Goal: Task Accomplishment & Management: Manage account settings

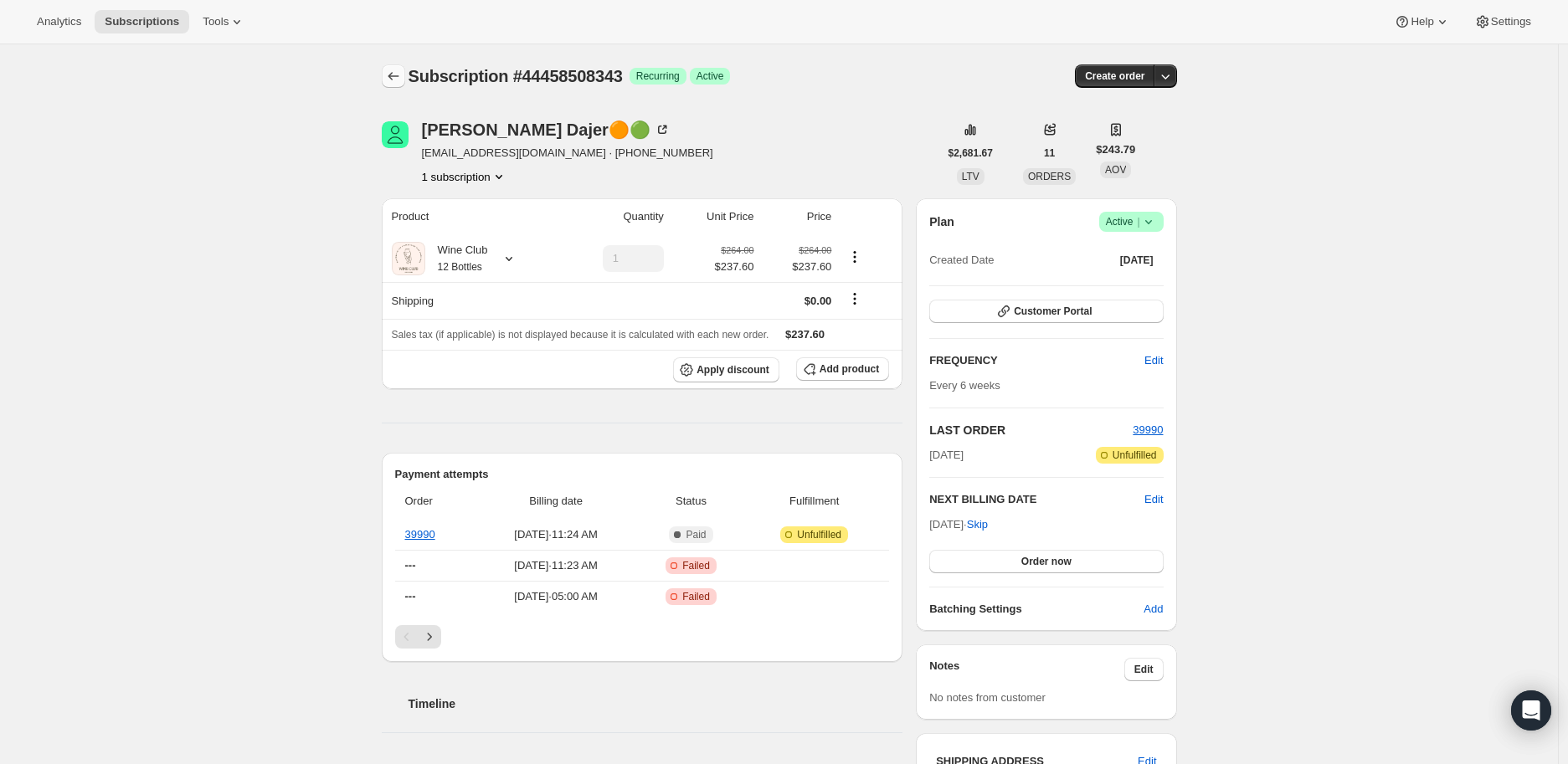
click at [395, 70] on icon "Subscriptions" at bounding box center [394, 76] width 17 height 17
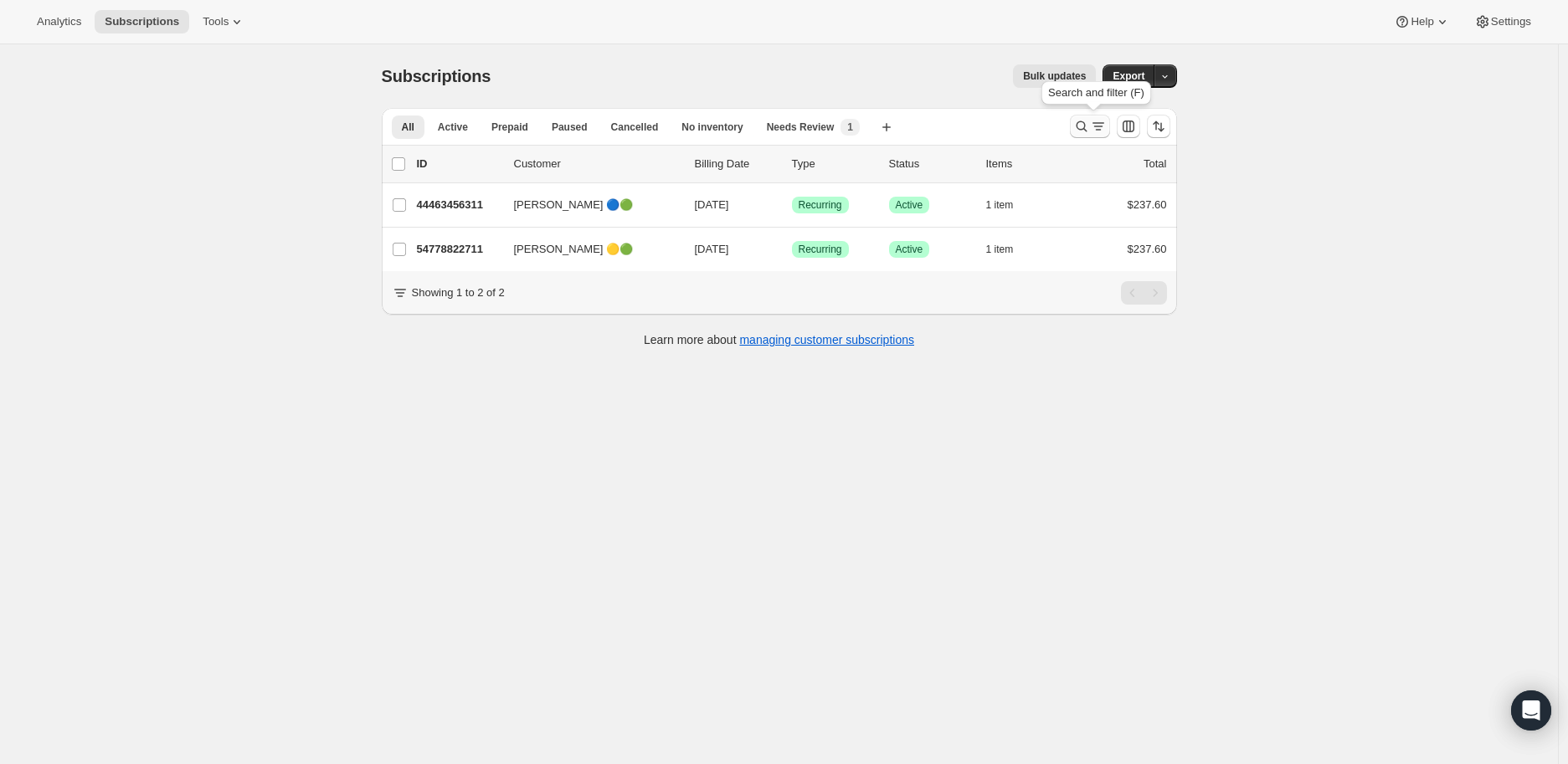
click at [1087, 121] on icon "Search and filter results" at bounding box center [1082, 126] width 17 height 17
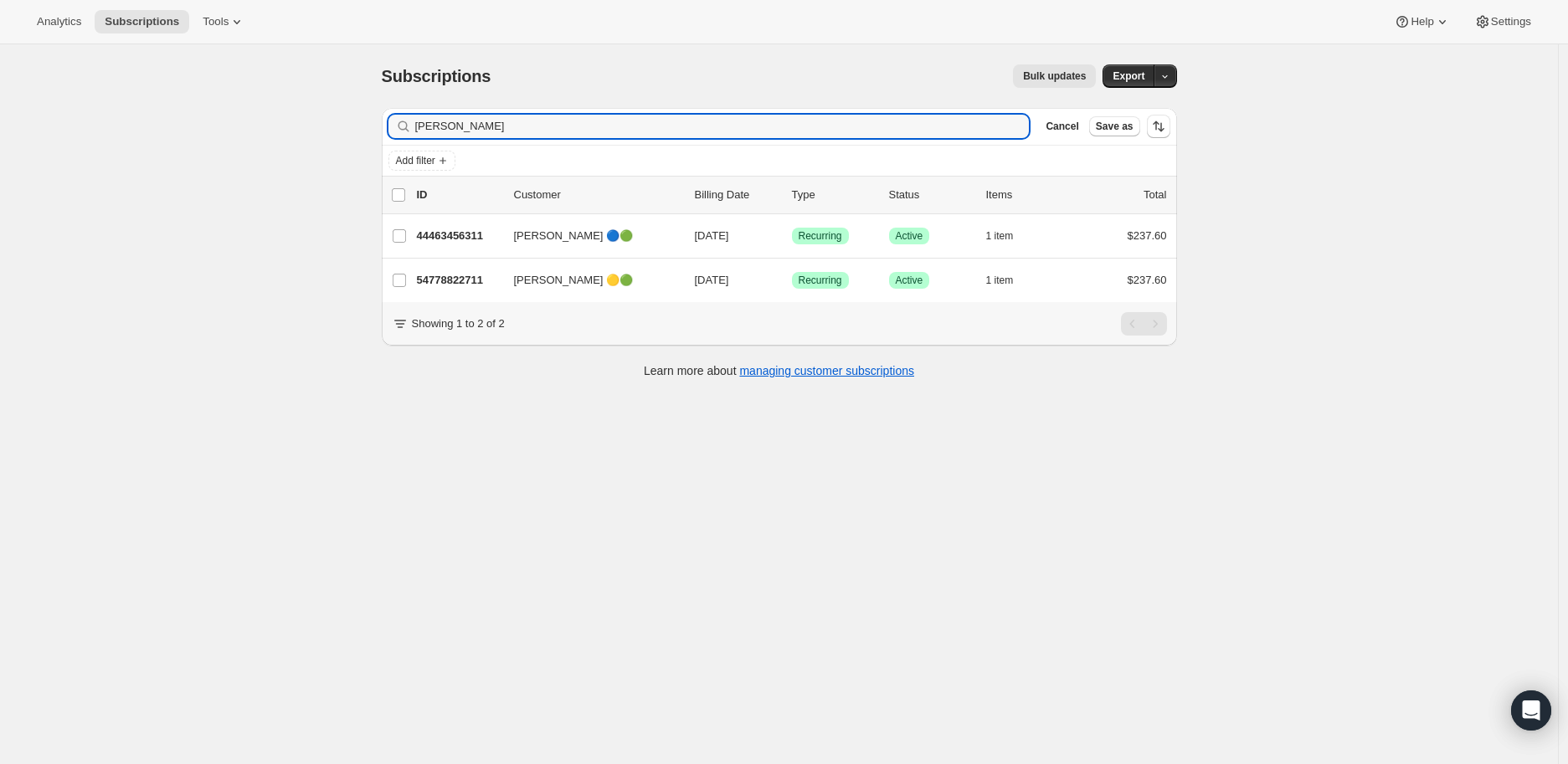
drag, startPoint x: 465, startPoint y: 126, endPoint x: 410, endPoint y: 126, distance: 55.0
click at [410, 126] on div "[PERSON_NAME]" at bounding box center [708, 126] width 641 height 24
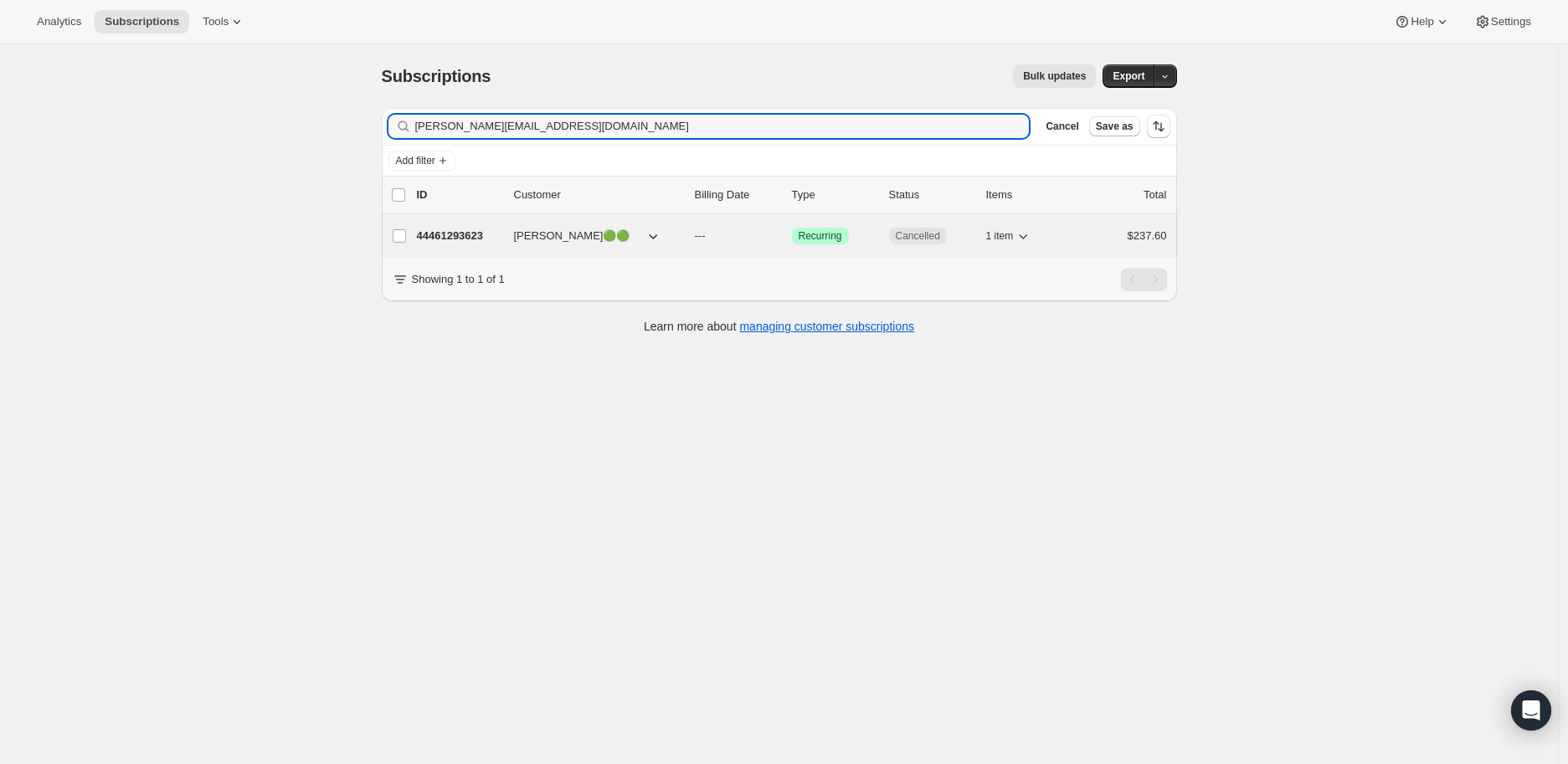
type input "[PERSON_NAME][EMAIL_ADDRESS][DOMAIN_NAME]"
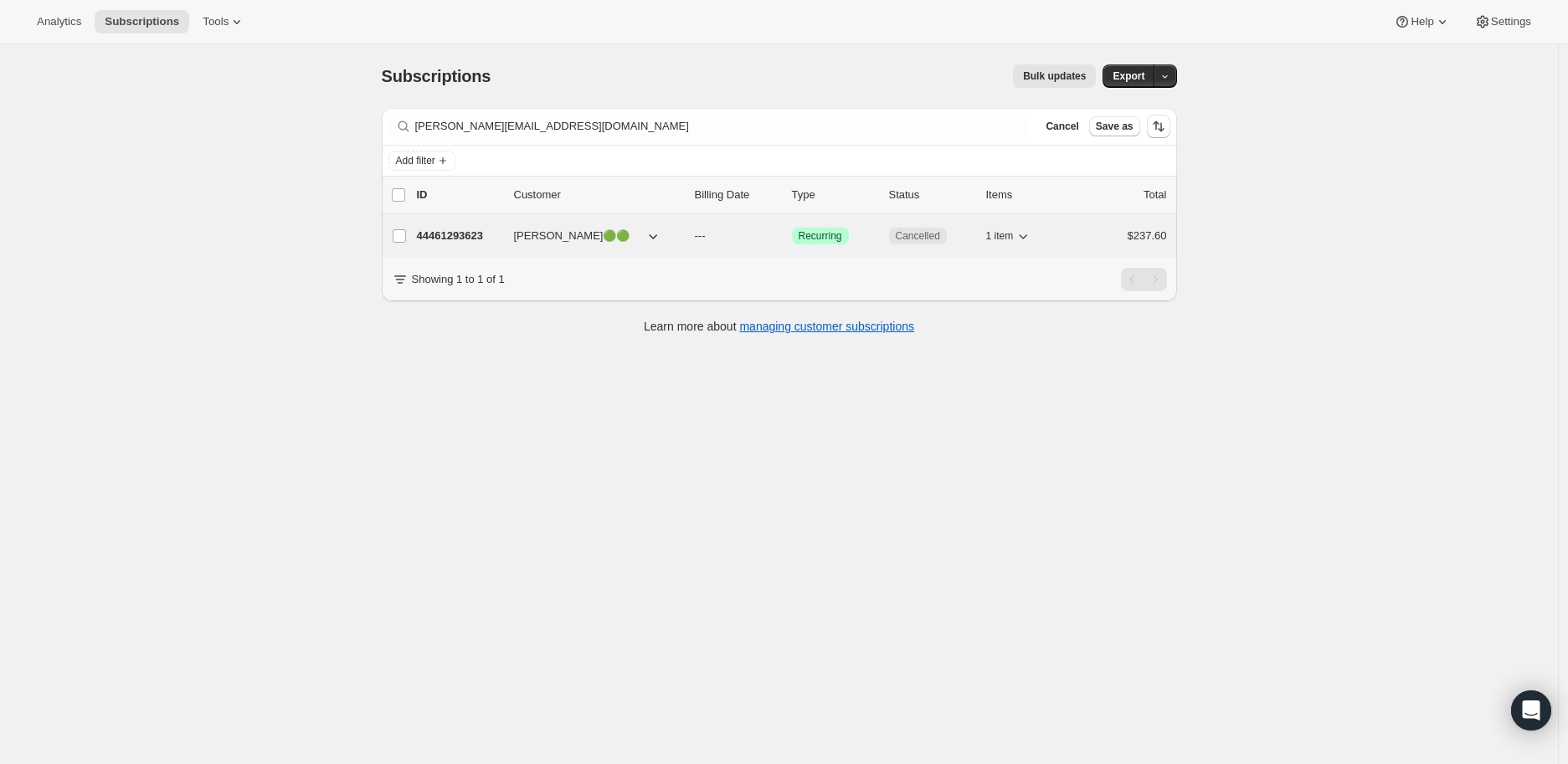
click at [466, 233] on p "44461293623" at bounding box center [458, 236] width 84 height 17
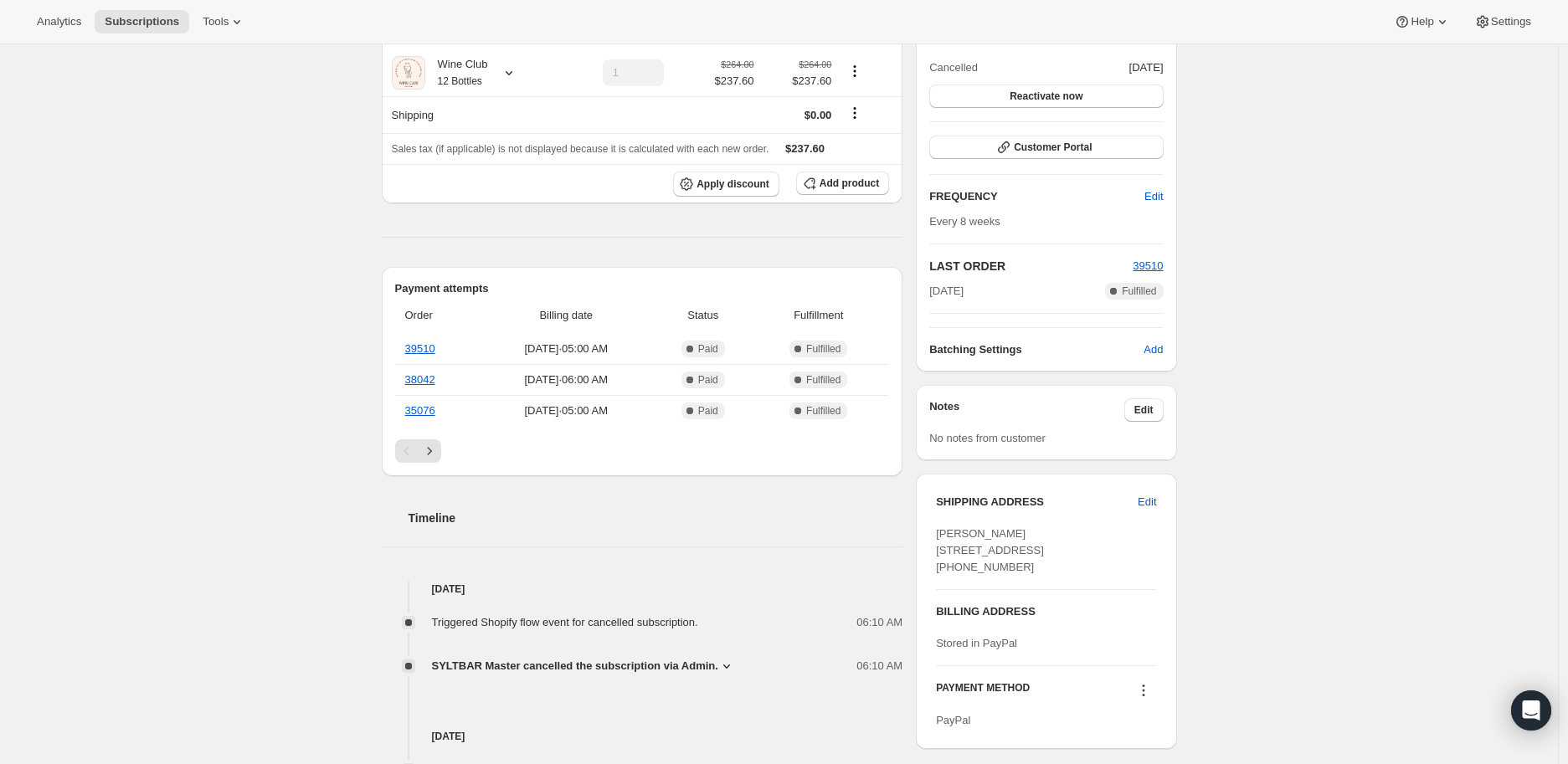
scroll to position [464, 0]
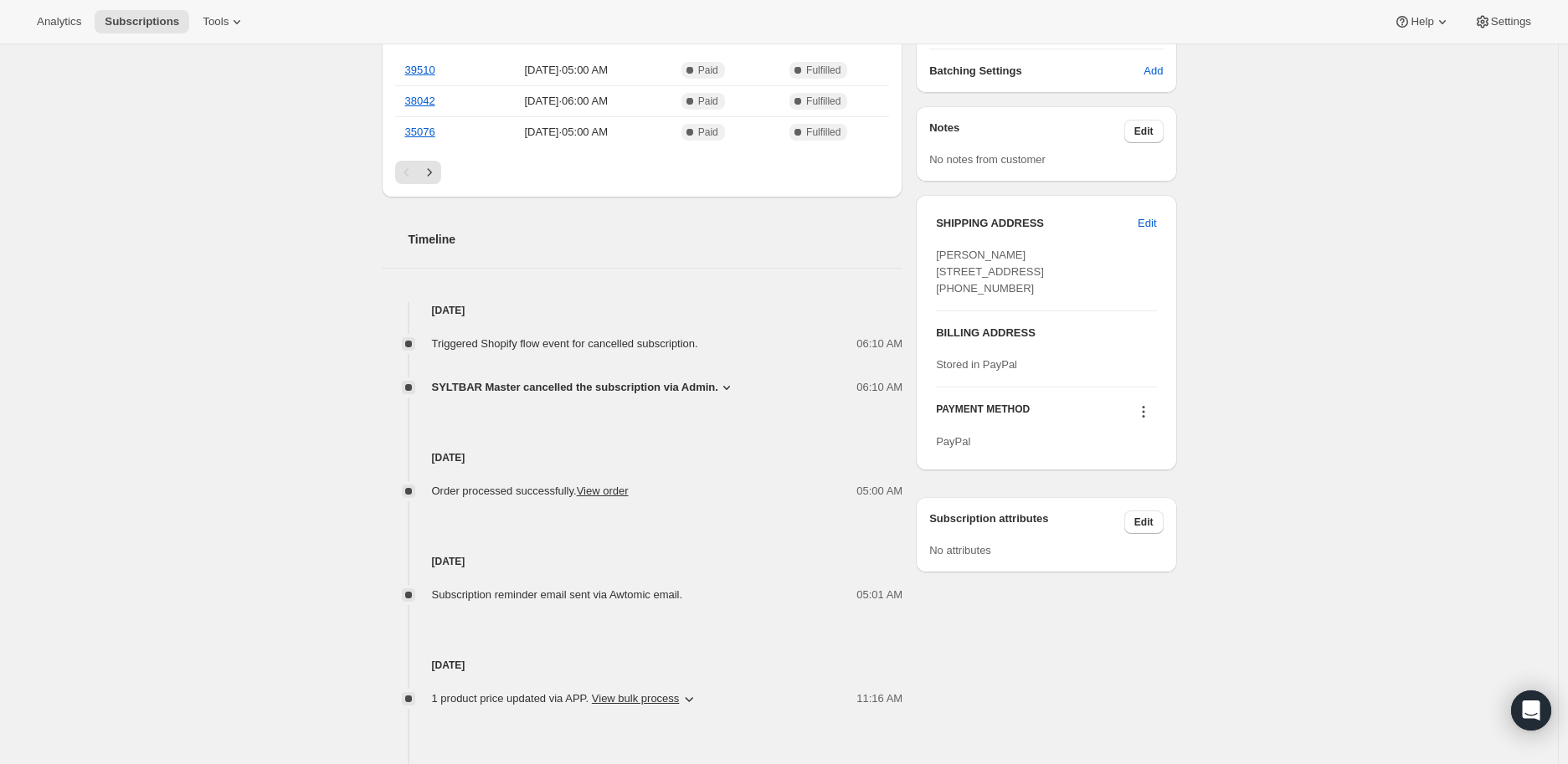
click at [723, 386] on icon at bounding box center [727, 388] width 7 height 4
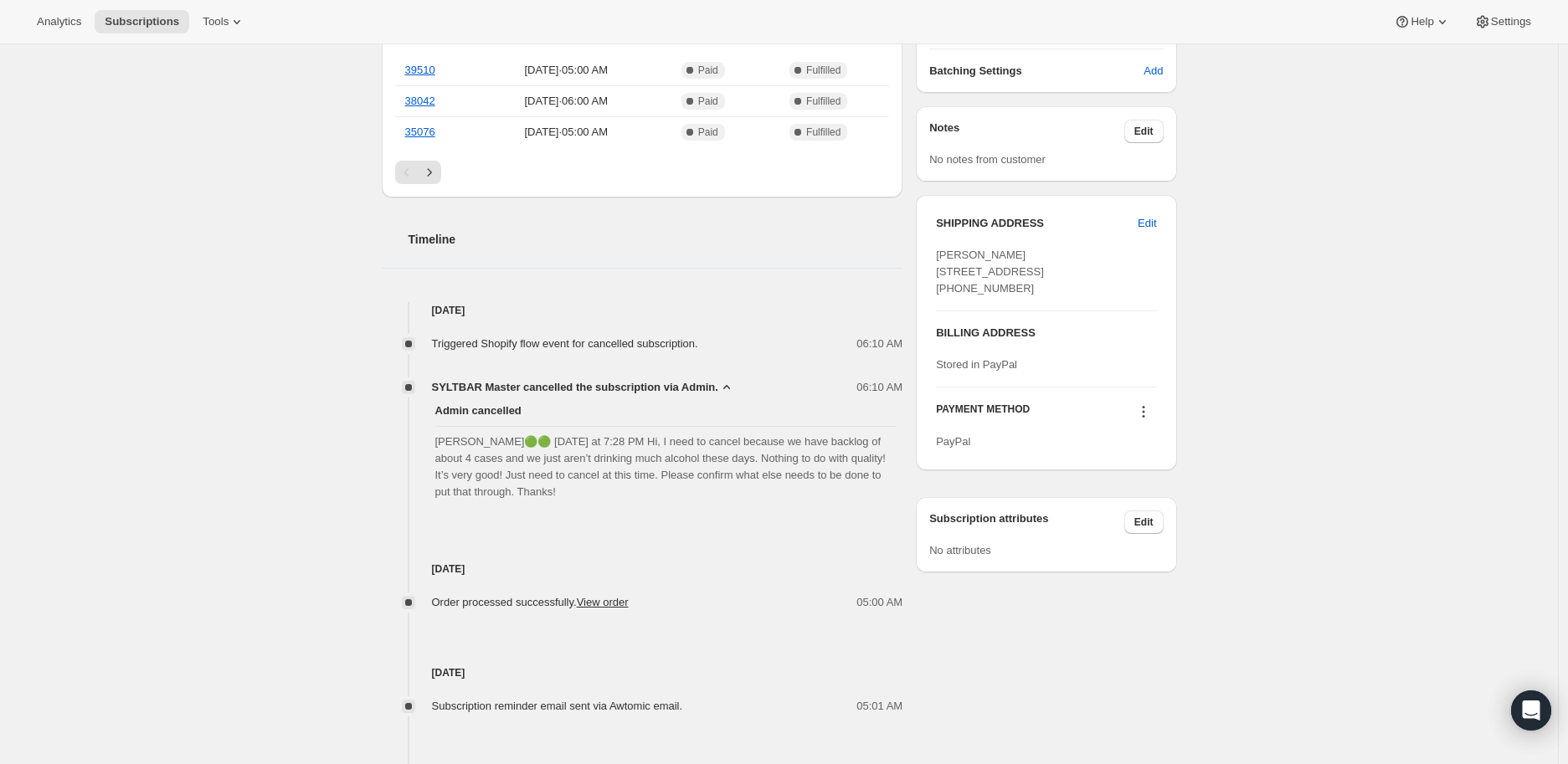
scroll to position [0, 0]
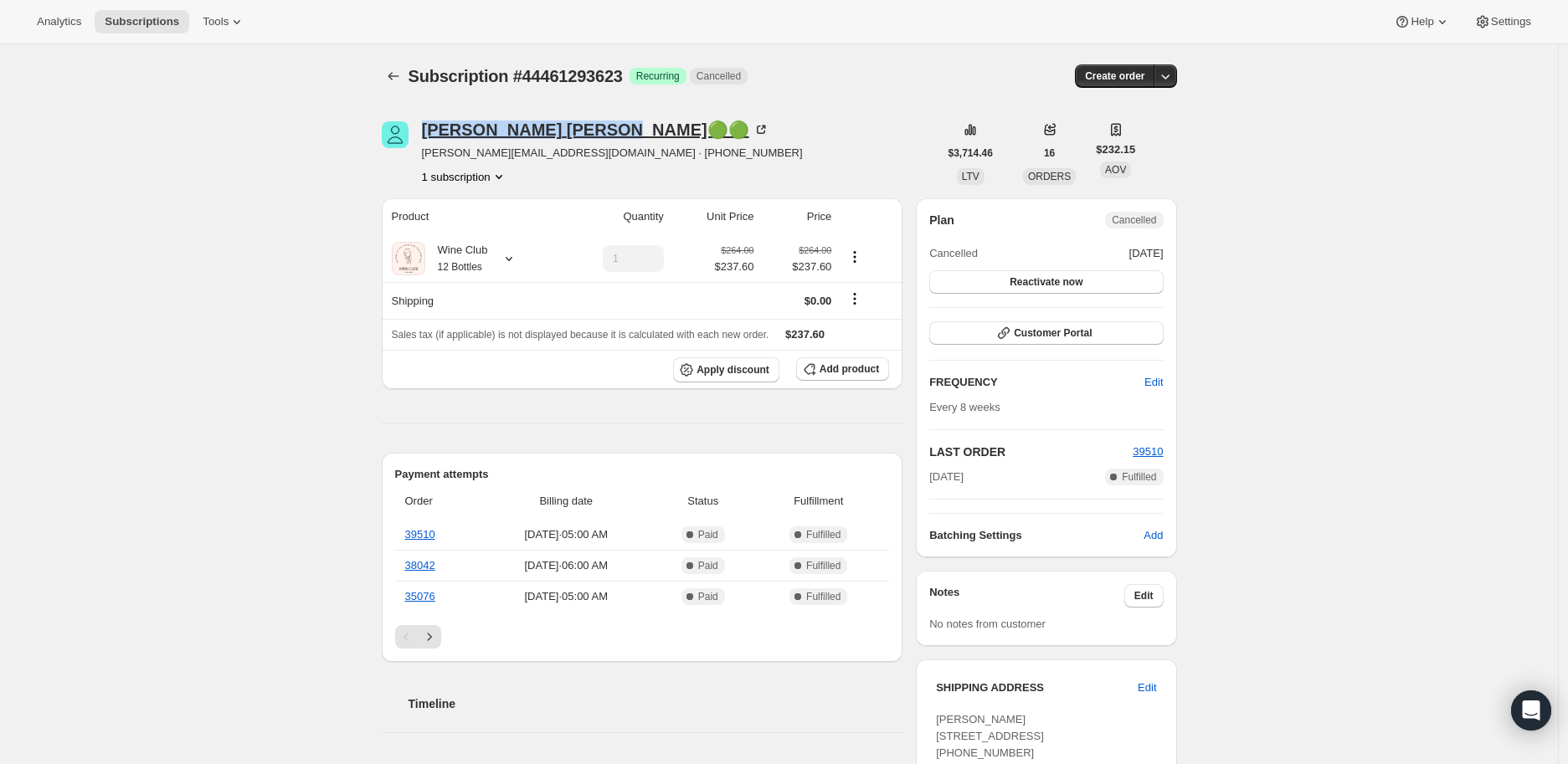
drag, startPoint x: 419, startPoint y: 133, endPoint x: 542, endPoint y: 129, distance: 123.1
click at [542, 129] on div "[PERSON_NAME]🟢🟢 [PERSON_NAME][EMAIL_ADDRESS][DOMAIN_NAME] · [PHONE_NUMBER] 1 su…" at bounding box center [660, 153] width 557 height 64
copy div "[PERSON_NAME]"
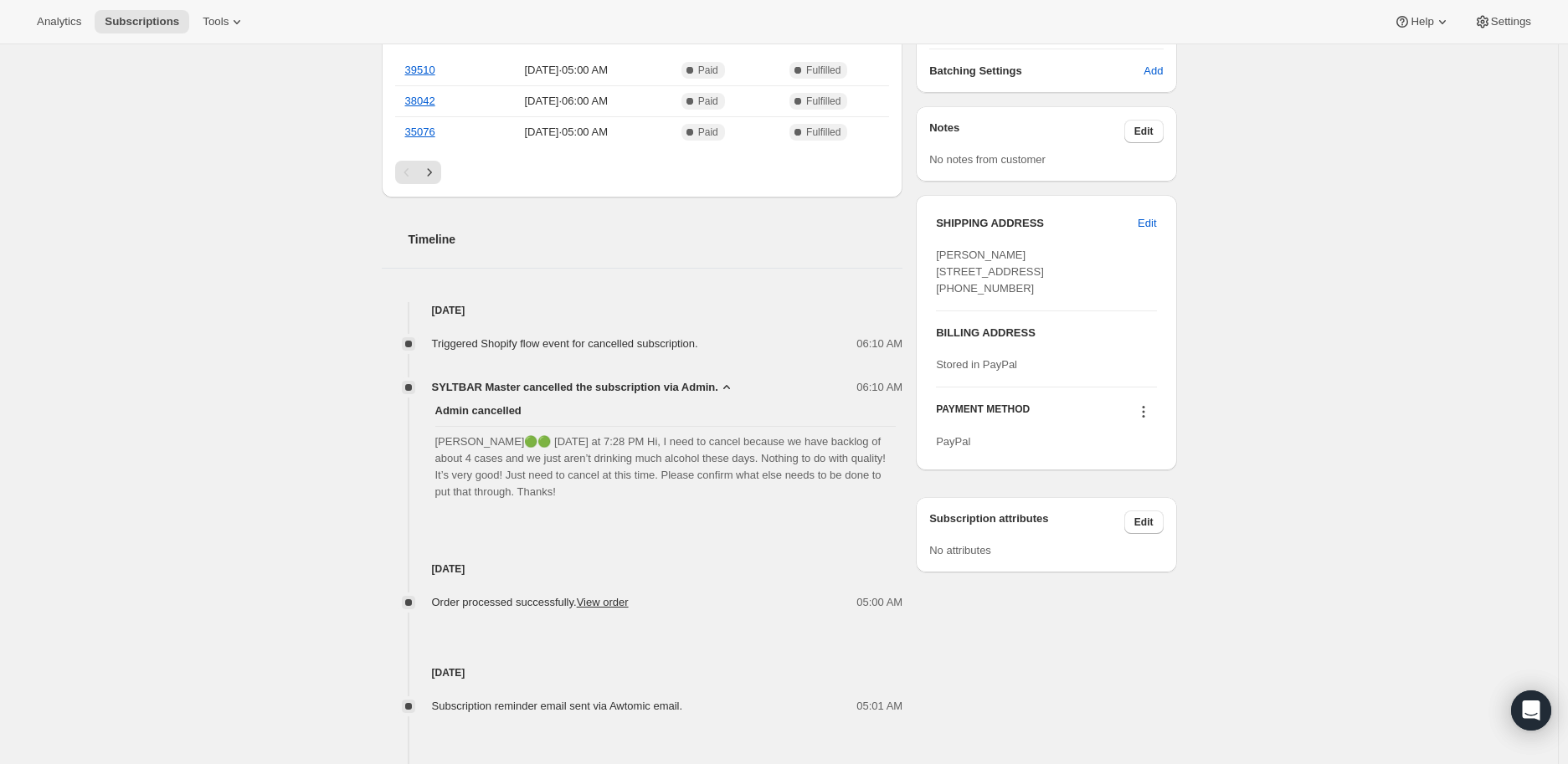
drag, startPoint x: 444, startPoint y: 436, endPoint x: 572, endPoint y: 490, distance: 138.9
click at [572, 490] on span "[PERSON_NAME]🟢🟢 [DATE] at 7:28 PM Hi, I need to cancel because we have backlog …" at bounding box center [666, 467] width 461 height 67
copy span "[PERSON_NAME]🟢🟢 [DATE] at 7:28 PM Hi, I need to cancel because we have backlog …"
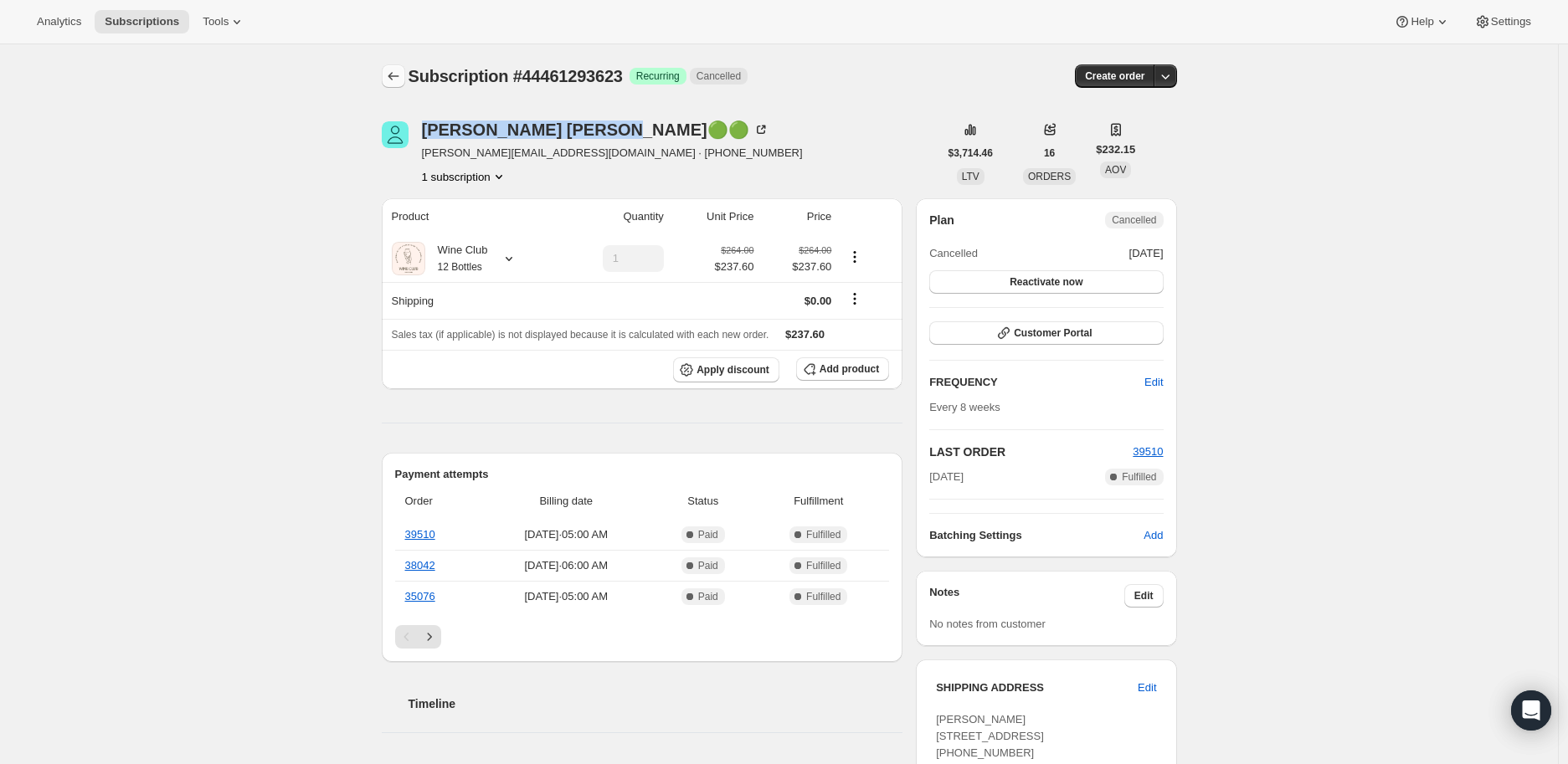
click at [396, 76] on icon "Subscriptions" at bounding box center [394, 76] width 17 height 17
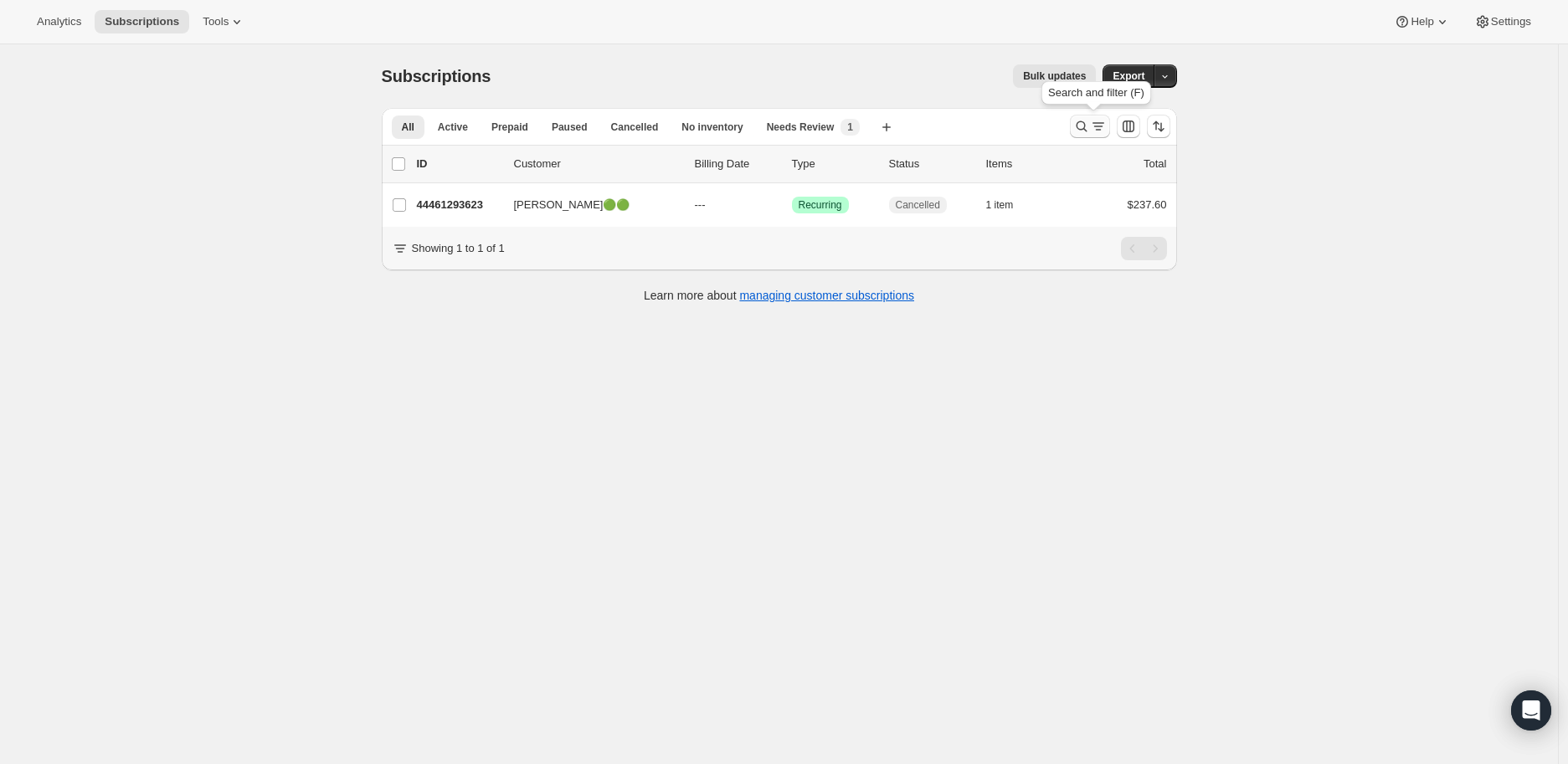
click at [1084, 131] on icon "Search and filter results" at bounding box center [1082, 126] width 17 height 17
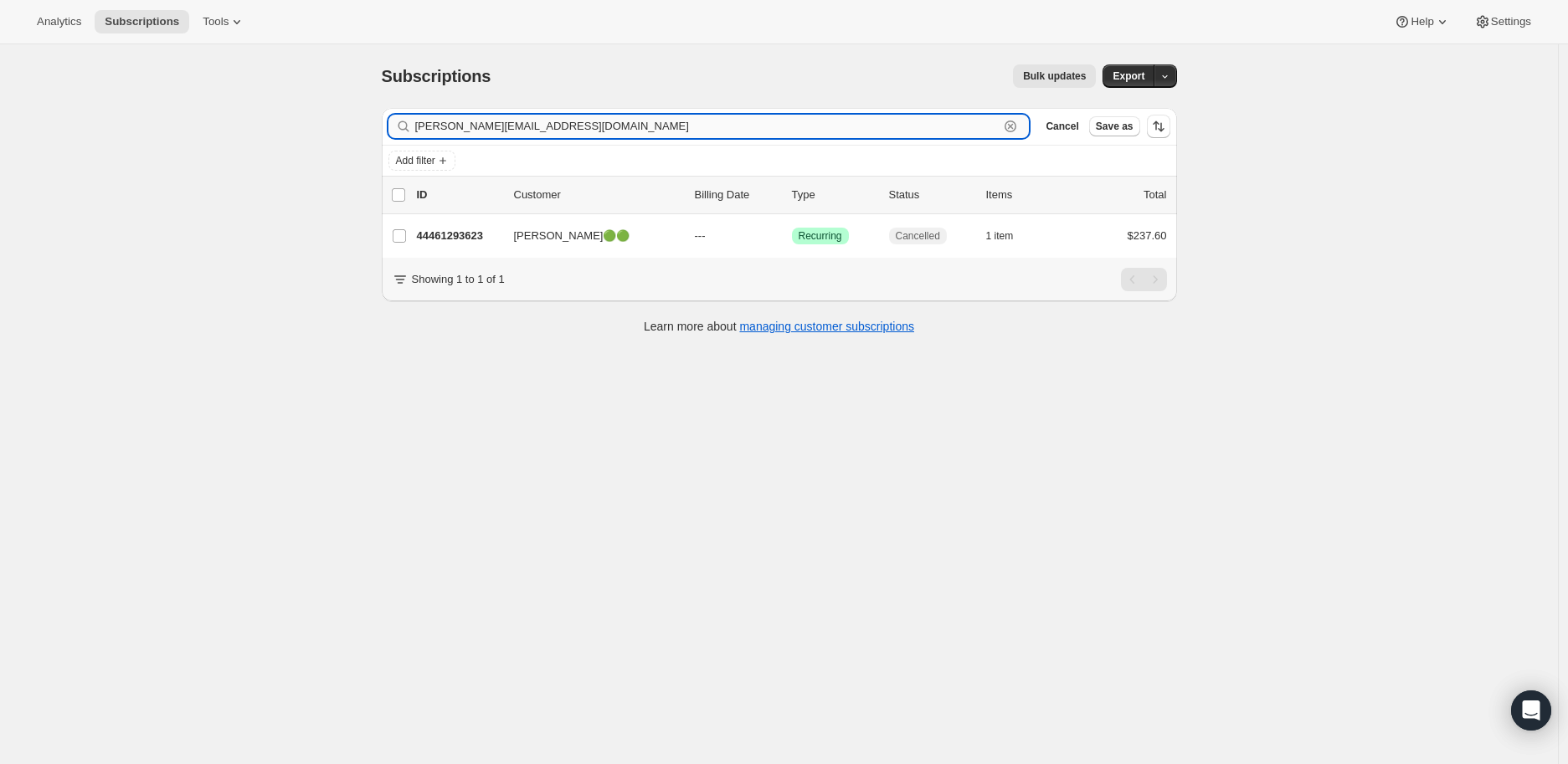
drag, startPoint x: 554, startPoint y: 127, endPoint x: 419, endPoint y: 128, distance: 135.0
click at [419, 128] on input "[PERSON_NAME][EMAIL_ADDRESS][DOMAIN_NAME]" at bounding box center [707, 126] width 584 height 24
paste input "[PERSON_NAME]"
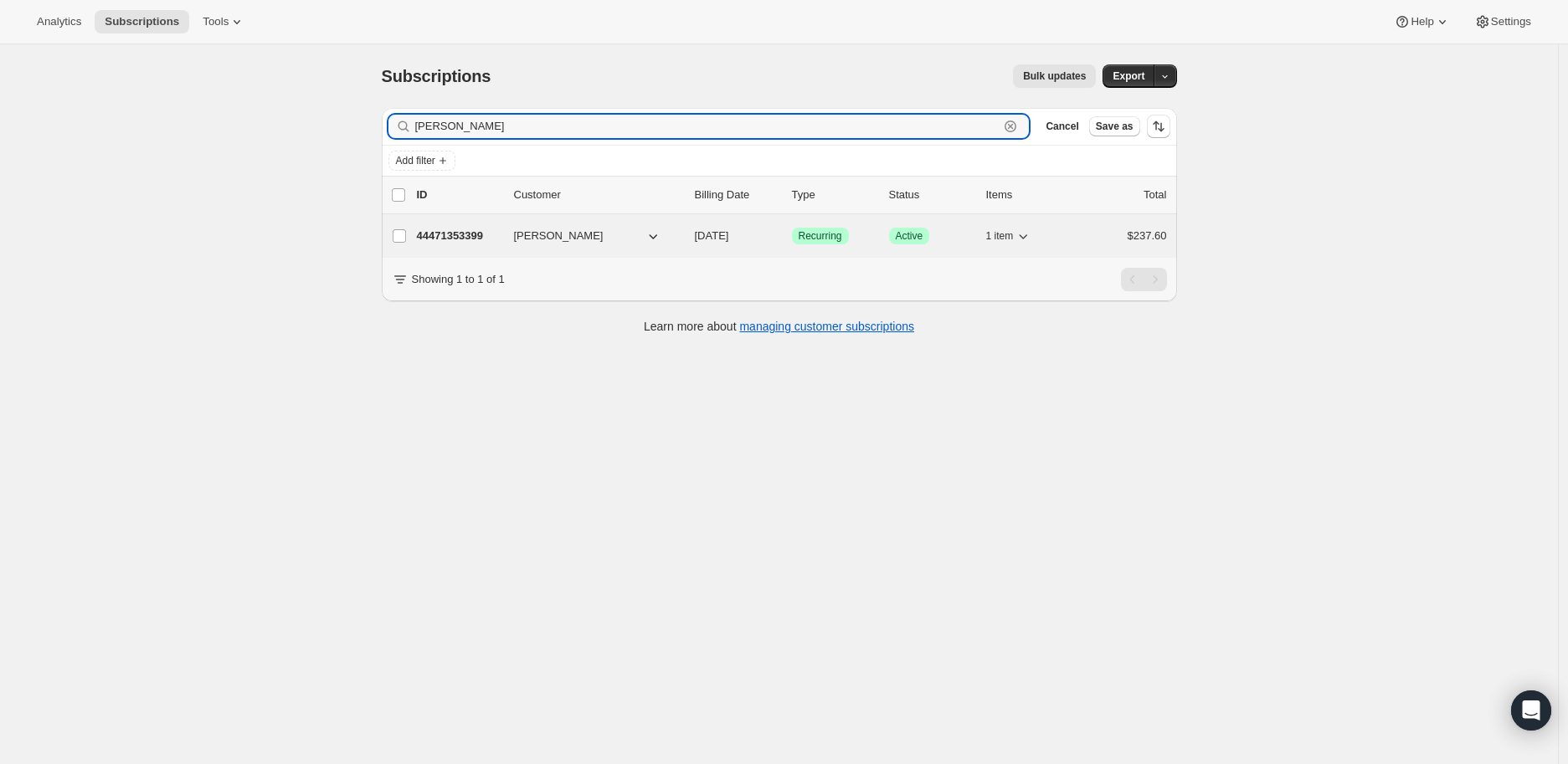
type input "[PERSON_NAME]"
click at [460, 226] on div "44471353399 [PERSON_NAME] [DATE] Success Recurring Success Active 1 item $237.60" at bounding box center [791, 236] width 750 height 24
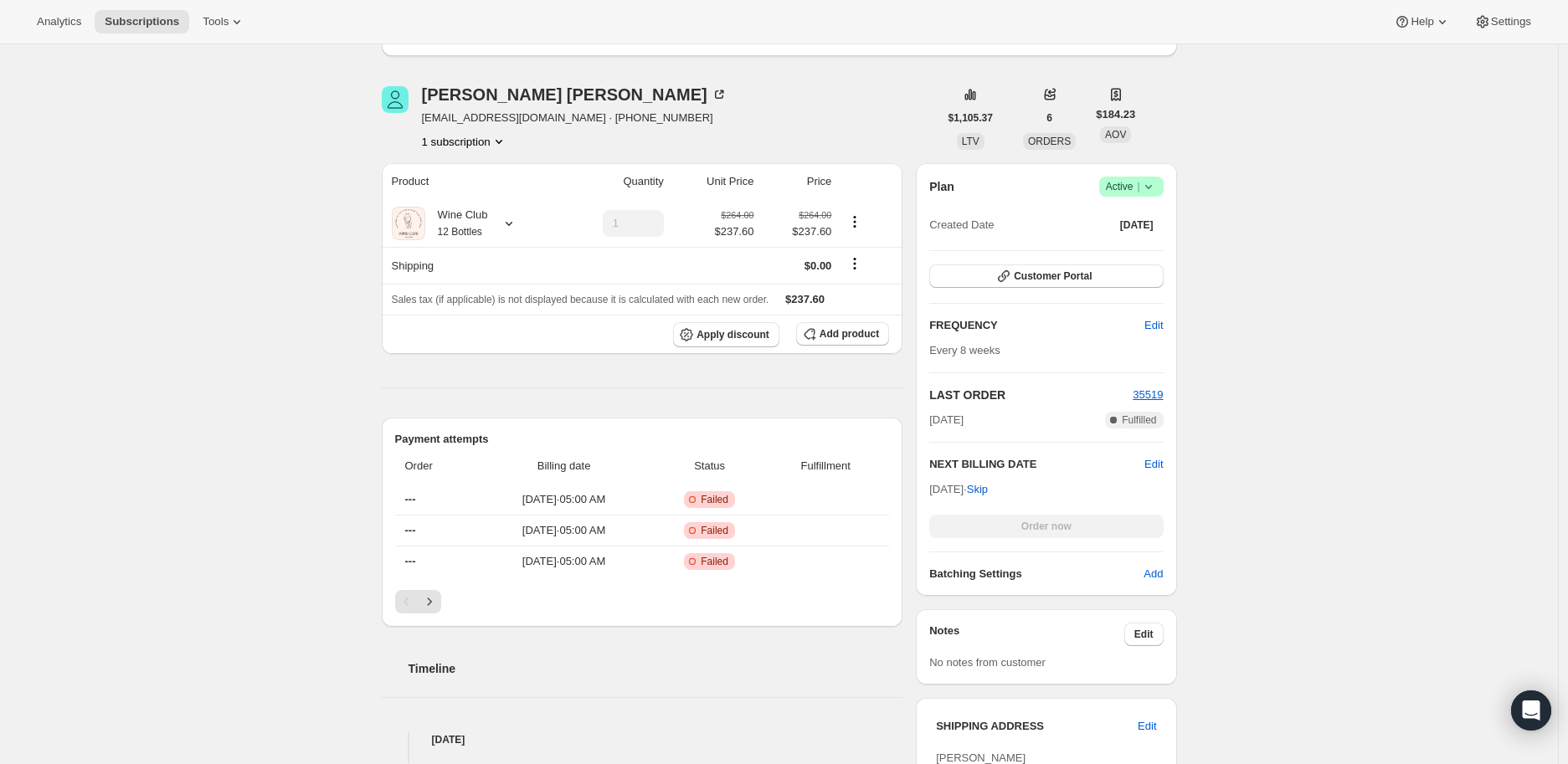
scroll to position [278, 0]
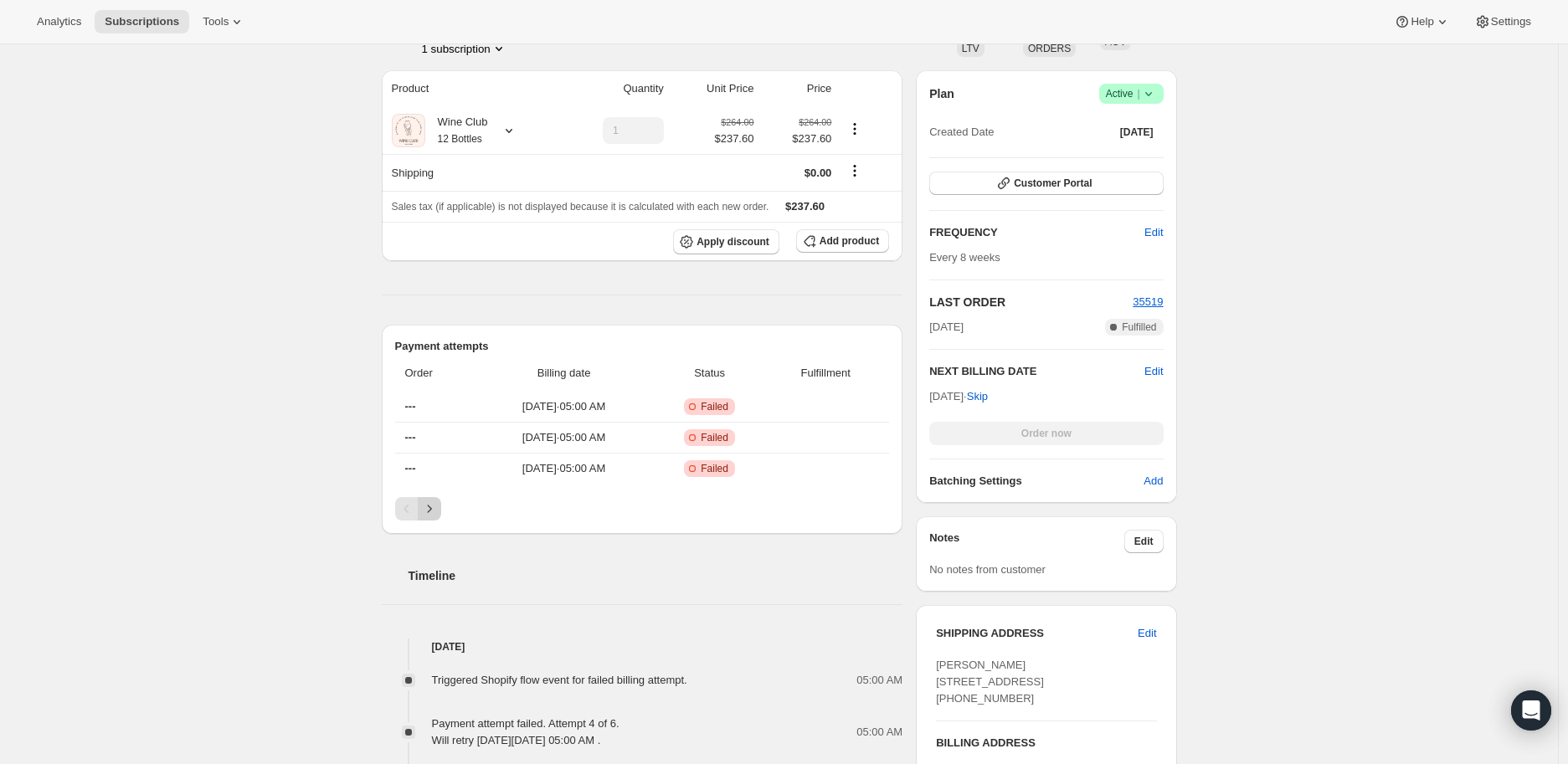
click at [436, 505] on icon "Next" at bounding box center [430, 509] width 17 height 17
click at [408, 504] on icon "Previous" at bounding box center [407, 509] width 17 height 17
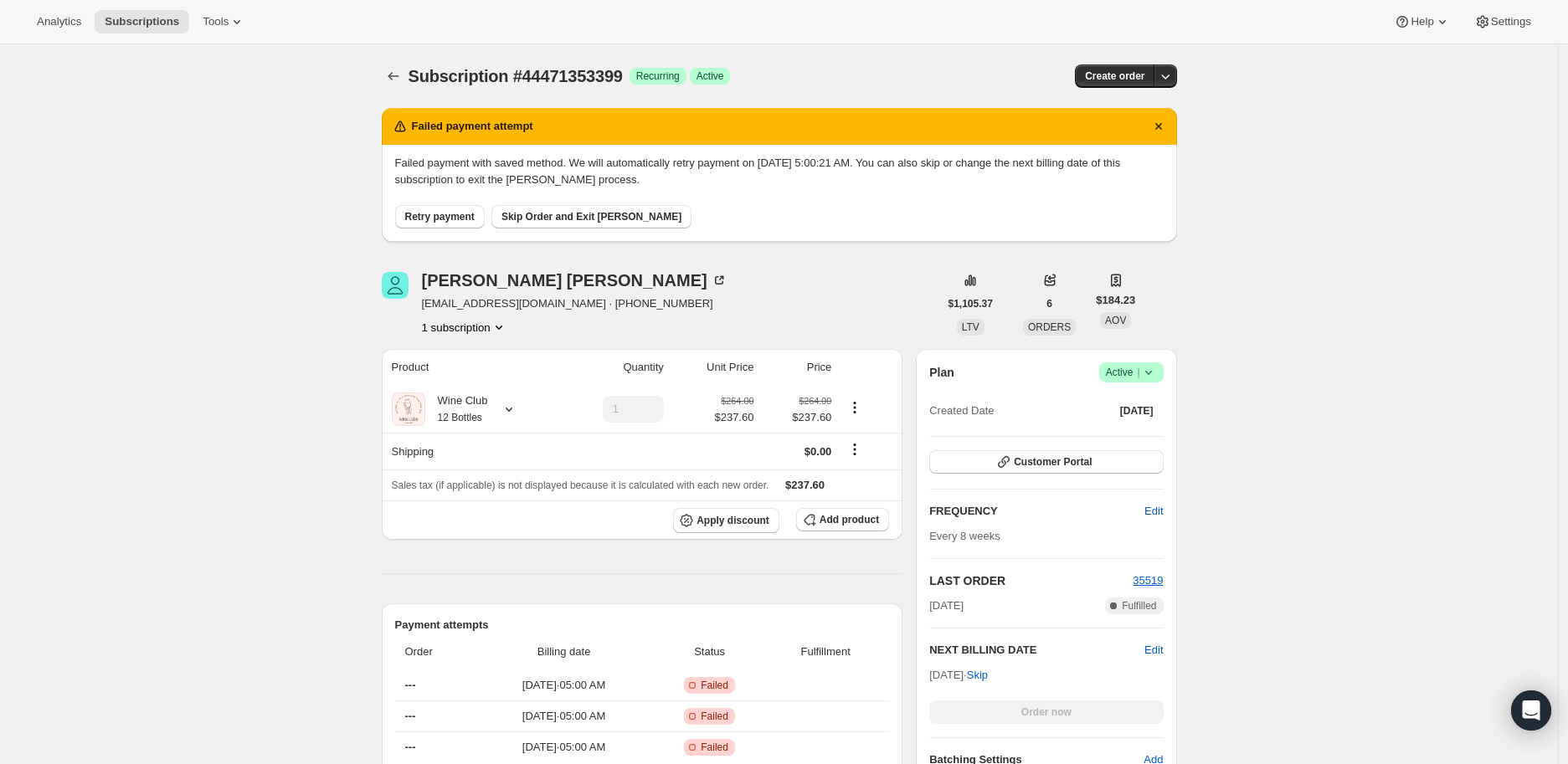
click at [1156, 370] on icon at bounding box center [1149, 373] width 17 height 17
click at [1142, 427] on span "Cancel subscription" at bounding box center [1136, 433] width 94 height 13
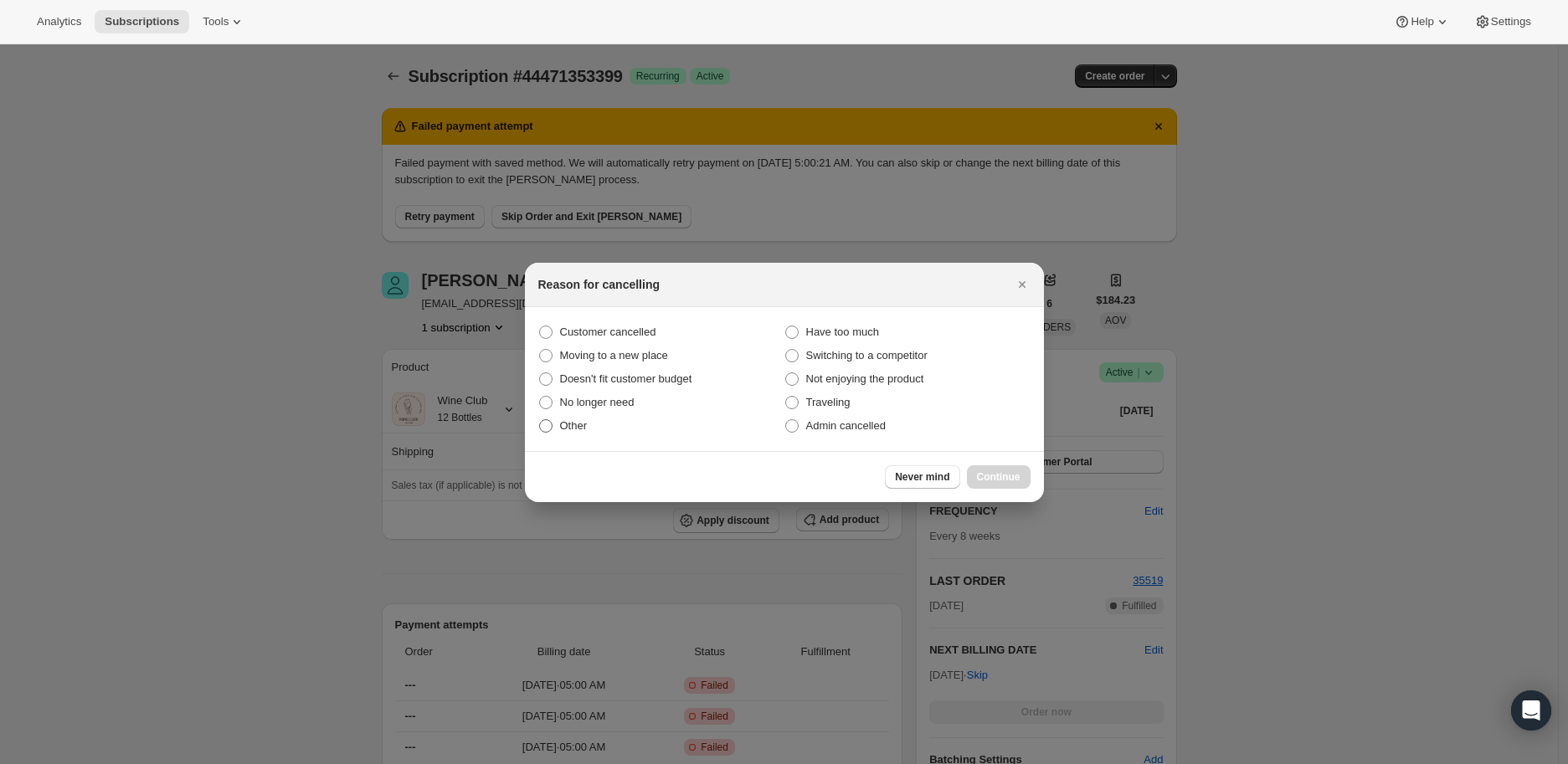
click at [783, 422] on label "Other" at bounding box center [661, 426] width 246 height 24
click at [540, 420] on input "Other" at bounding box center [539, 419] width 1 height 1
radio input "true"
click at [789, 430] on span ":rl4:" at bounding box center [792, 426] width 14 height 14
click at [786, 420] on input "Admin cancelled" at bounding box center [785, 419] width 1 height 1
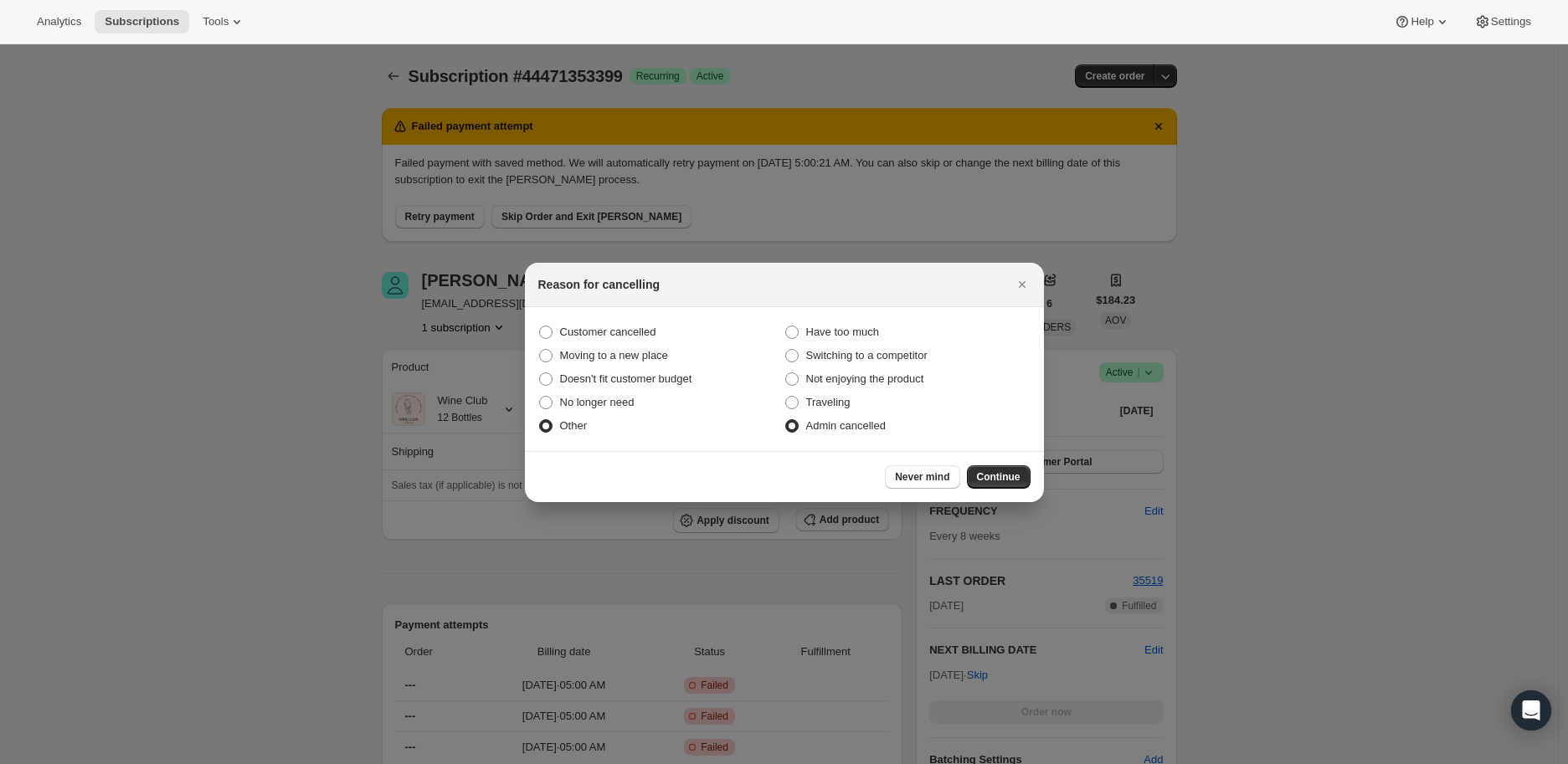
radio input "true"
radio input "false"
click at [998, 465] on button "Continue" at bounding box center [998, 477] width 64 height 24
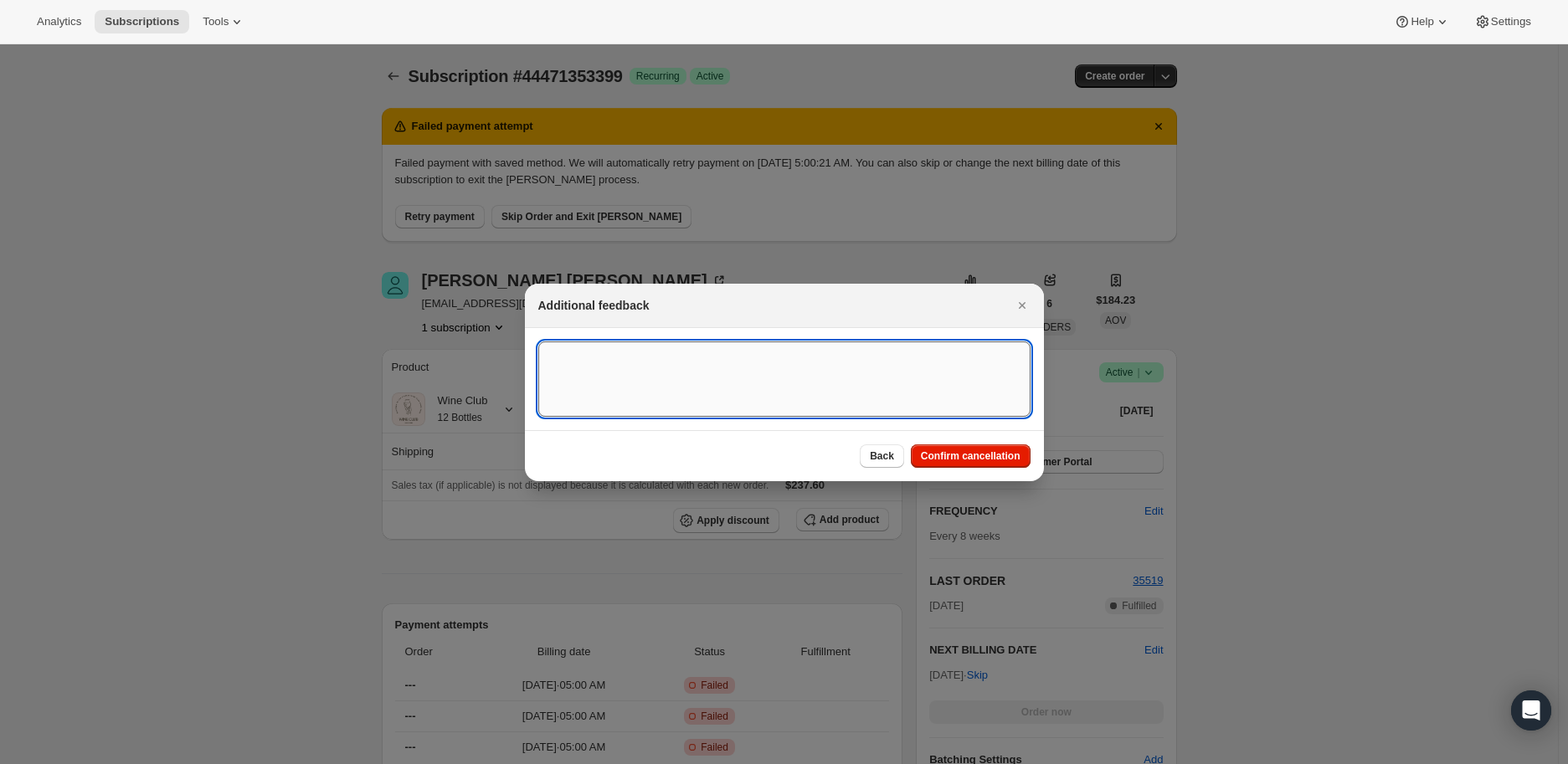
click at [637, 367] on textarea ":rl4:" at bounding box center [784, 379] width 492 height 76
type textarea "Payment failed"
click at [977, 442] on div "Back Confirm cancellation" at bounding box center [784, 456] width 519 height 51
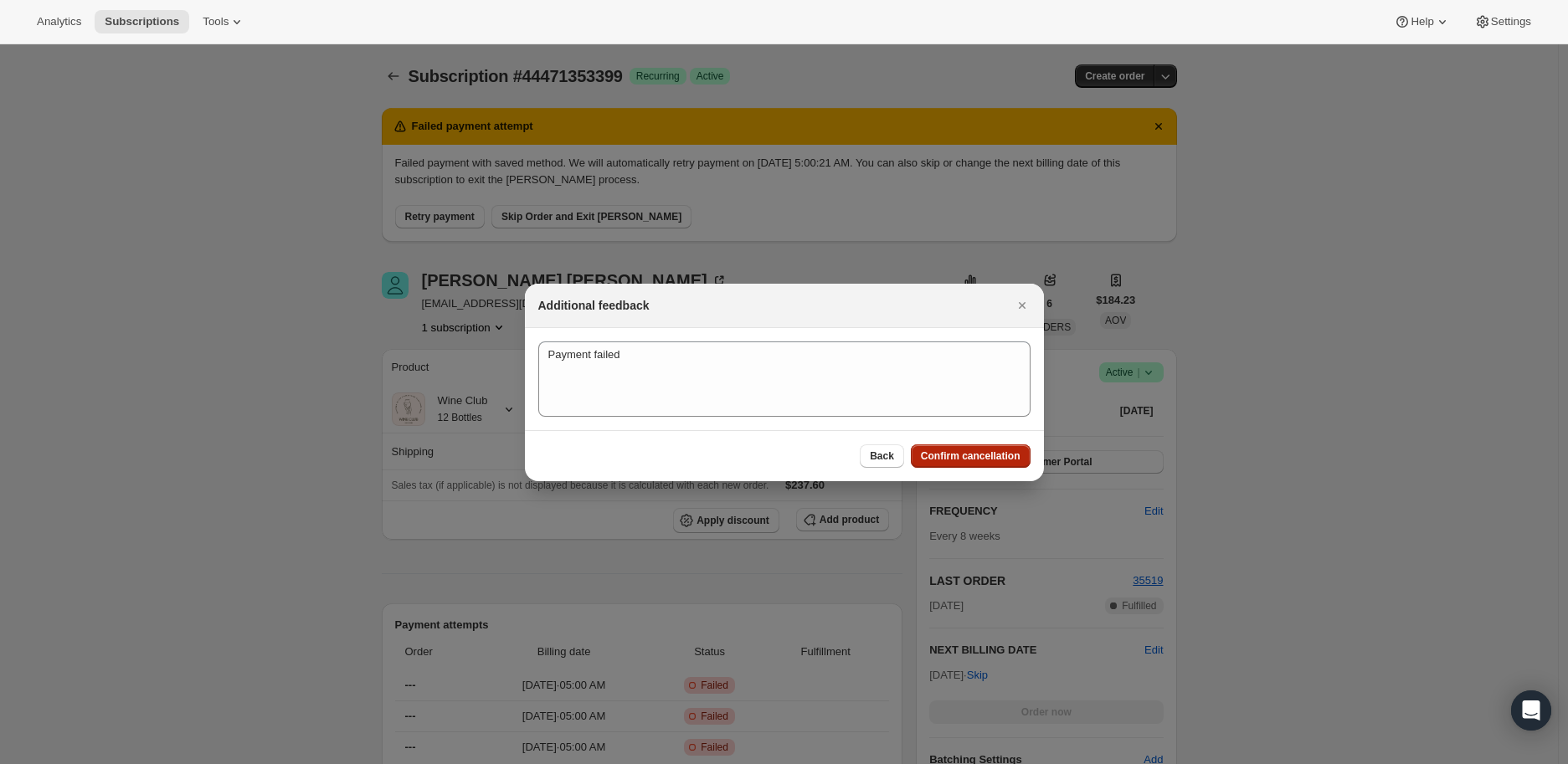
click at [973, 454] on span "Confirm cancellation" at bounding box center [970, 456] width 99 height 14
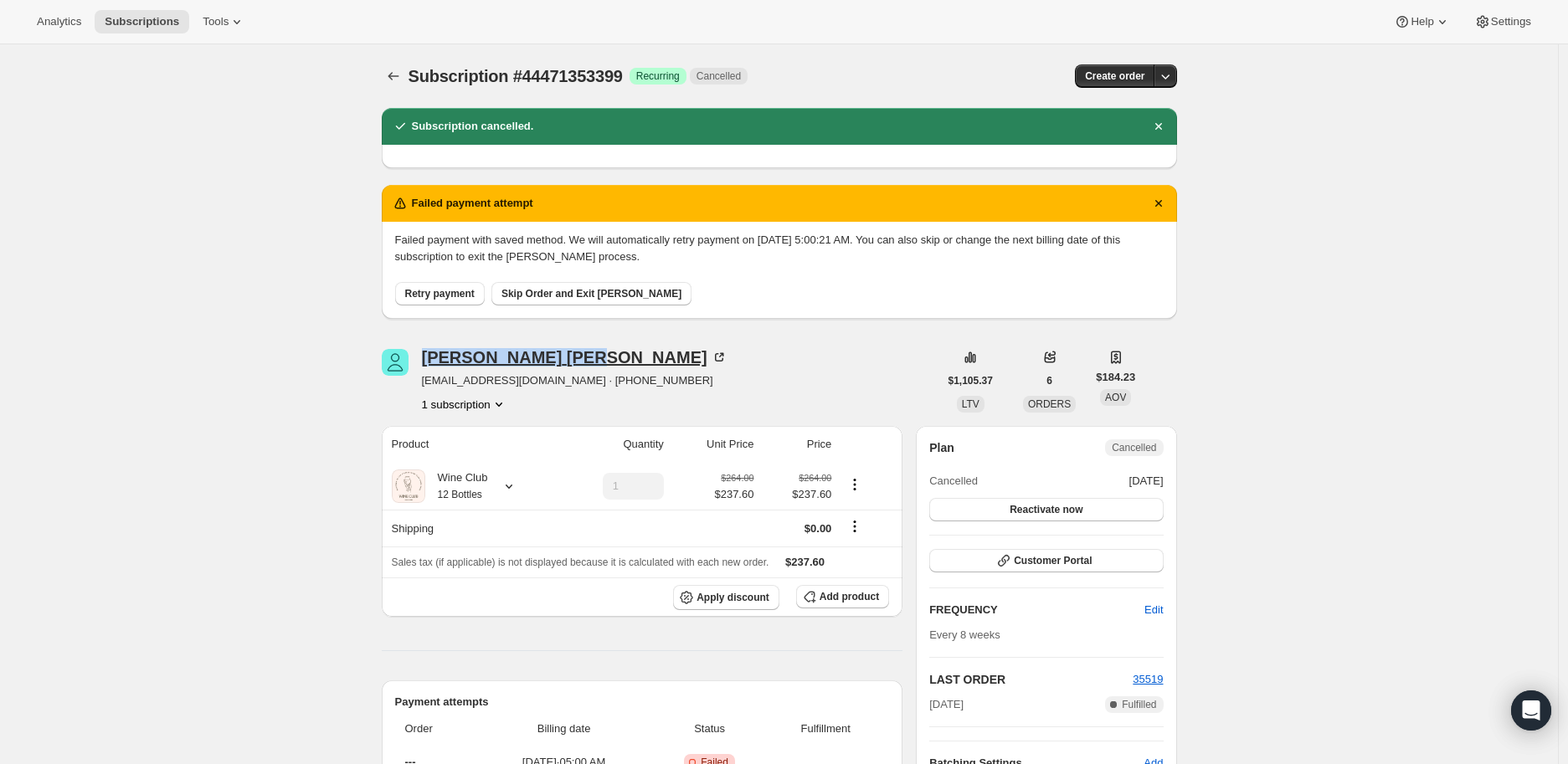
drag, startPoint x: 423, startPoint y: 355, endPoint x: 525, endPoint y: 357, distance: 102.0
click at [525, 357] on div "[PERSON_NAME] [EMAIL_ADDRESS][DOMAIN_NAME] · [PHONE_NUMBER] 1 subscription" at bounding box center [660, 380] width 557 height 64
copy div "[PERSON_NAME]"
drag, startPoint x: 61, startPoint y: 25, endPoint x: 23, endPoint y: 25, distance: 38.0
click at [61, 25] on span "Analytics" at bounding box center [59, 22] width 44 height 14
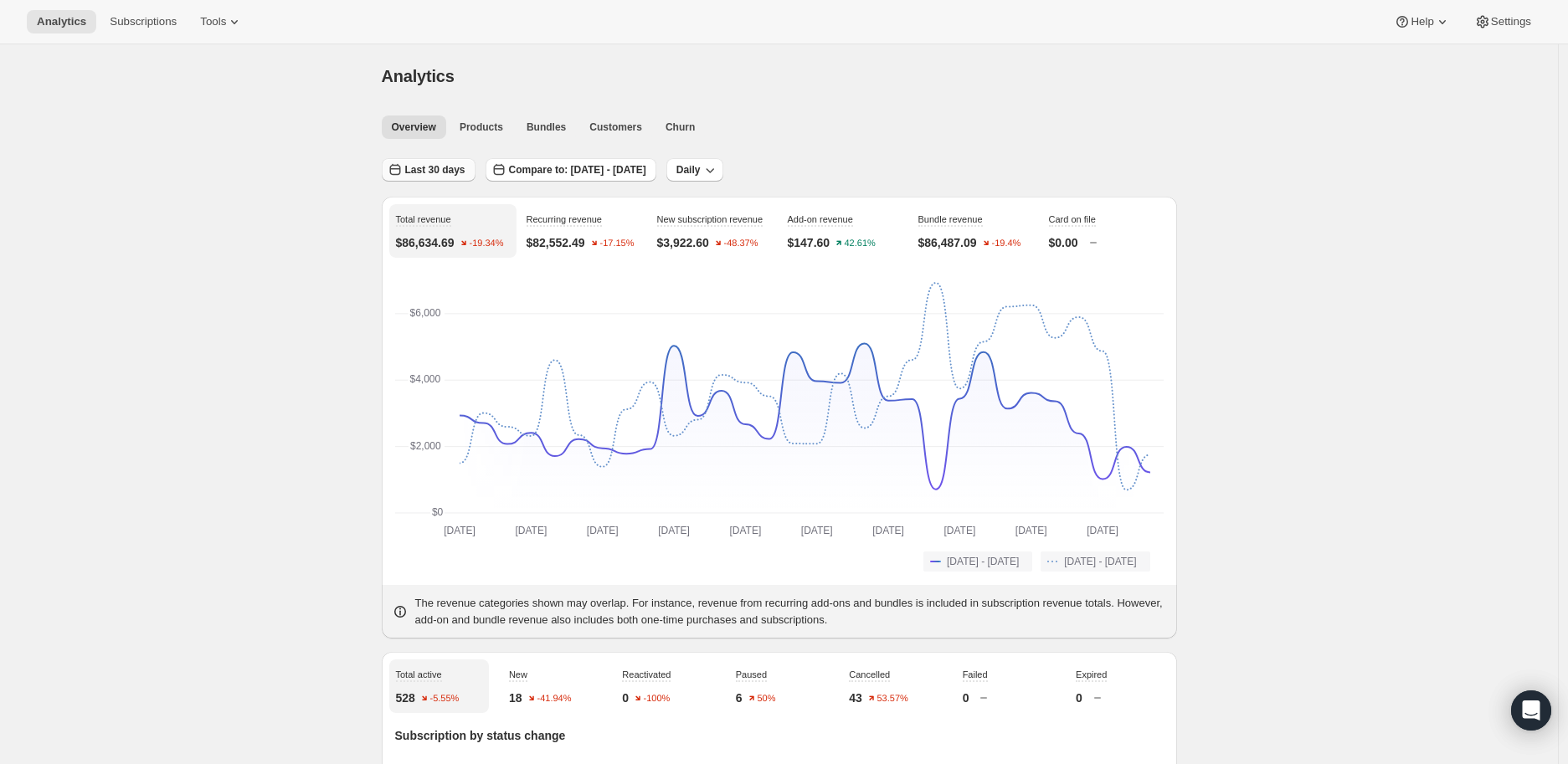
click at [444, 166] on span "Last 30 days" at bounding box center [435, 170] width 60 height 14
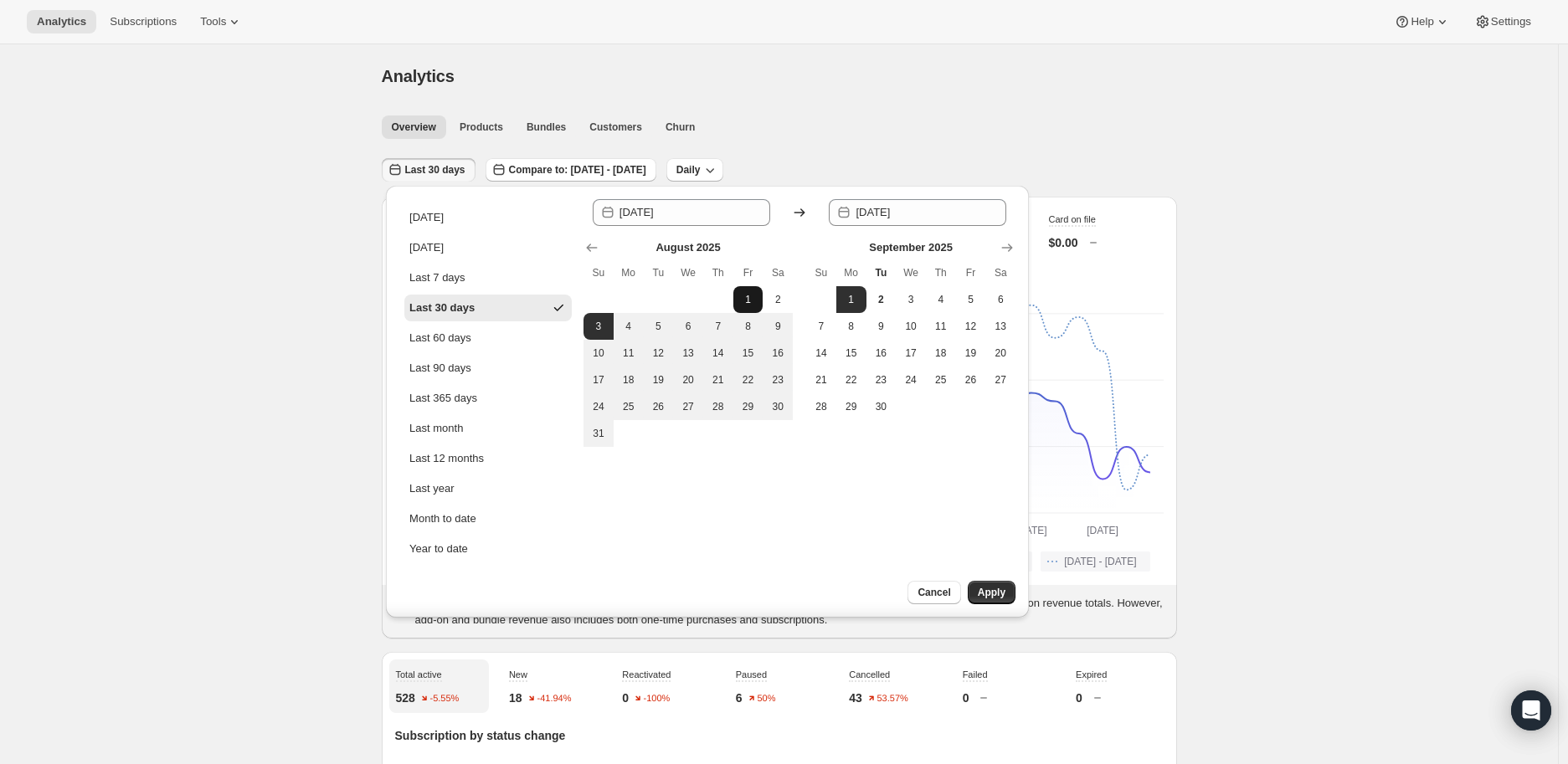
click at [750, 295] on span "1" at bounding box center [749, 300] width 17 height 14
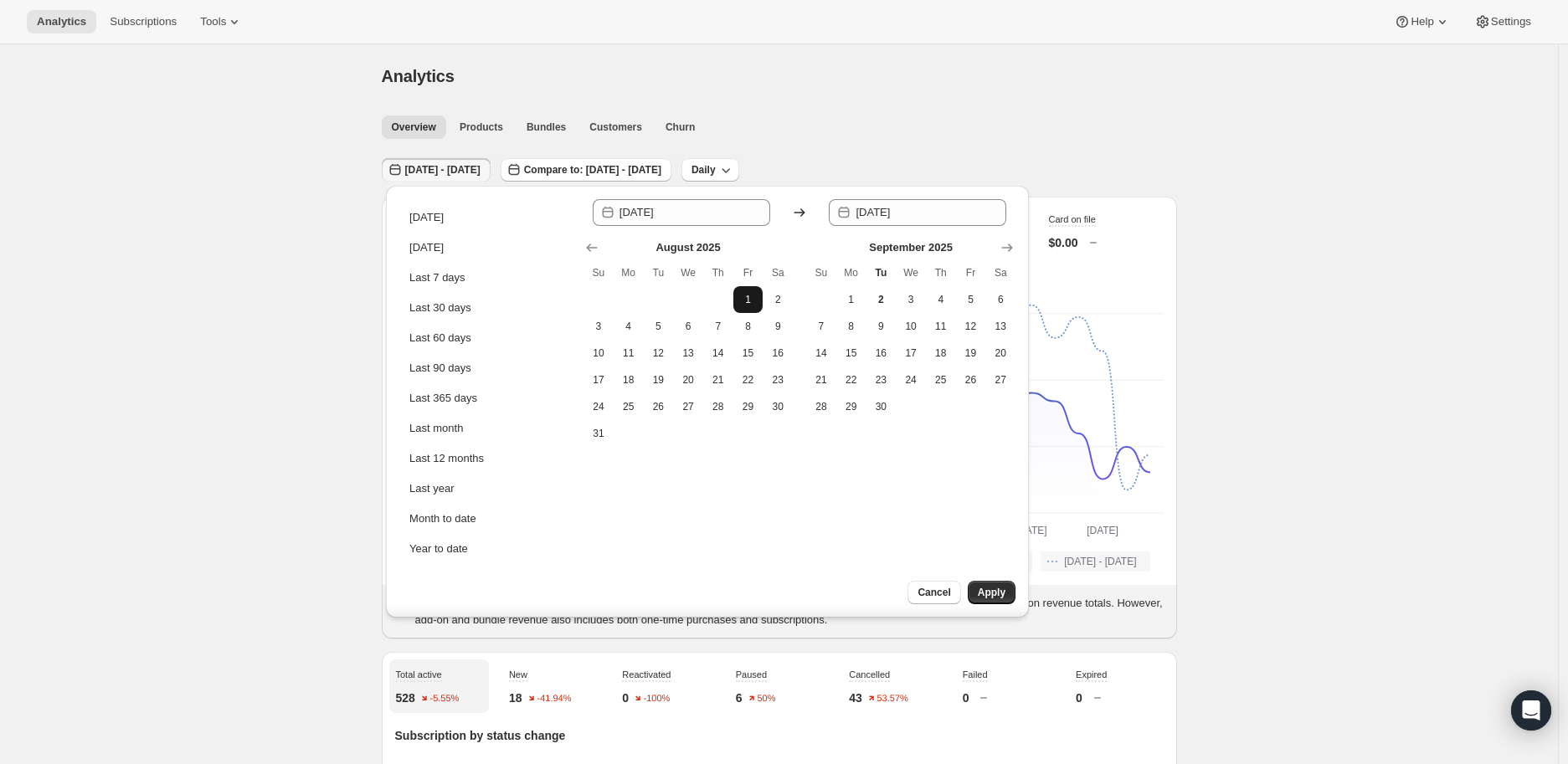
type input "[DATE]"
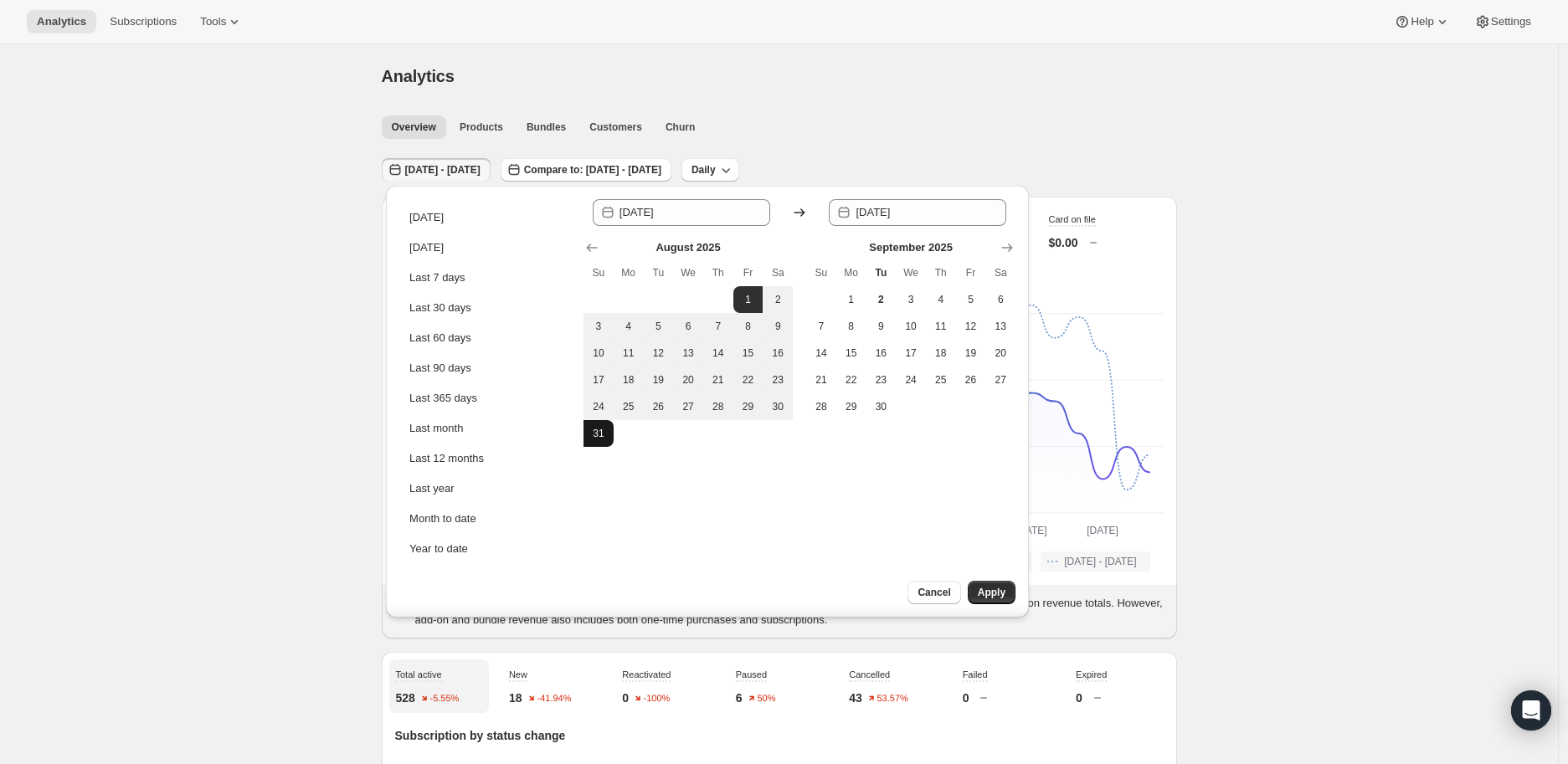
click at [597, 434] on span "31" at bounding box center [599, 434] width 17 height 14
type input "[DATE]"
click at [989, 587] on span "Apply" at bounding box center [992, 593] width 28 height 14
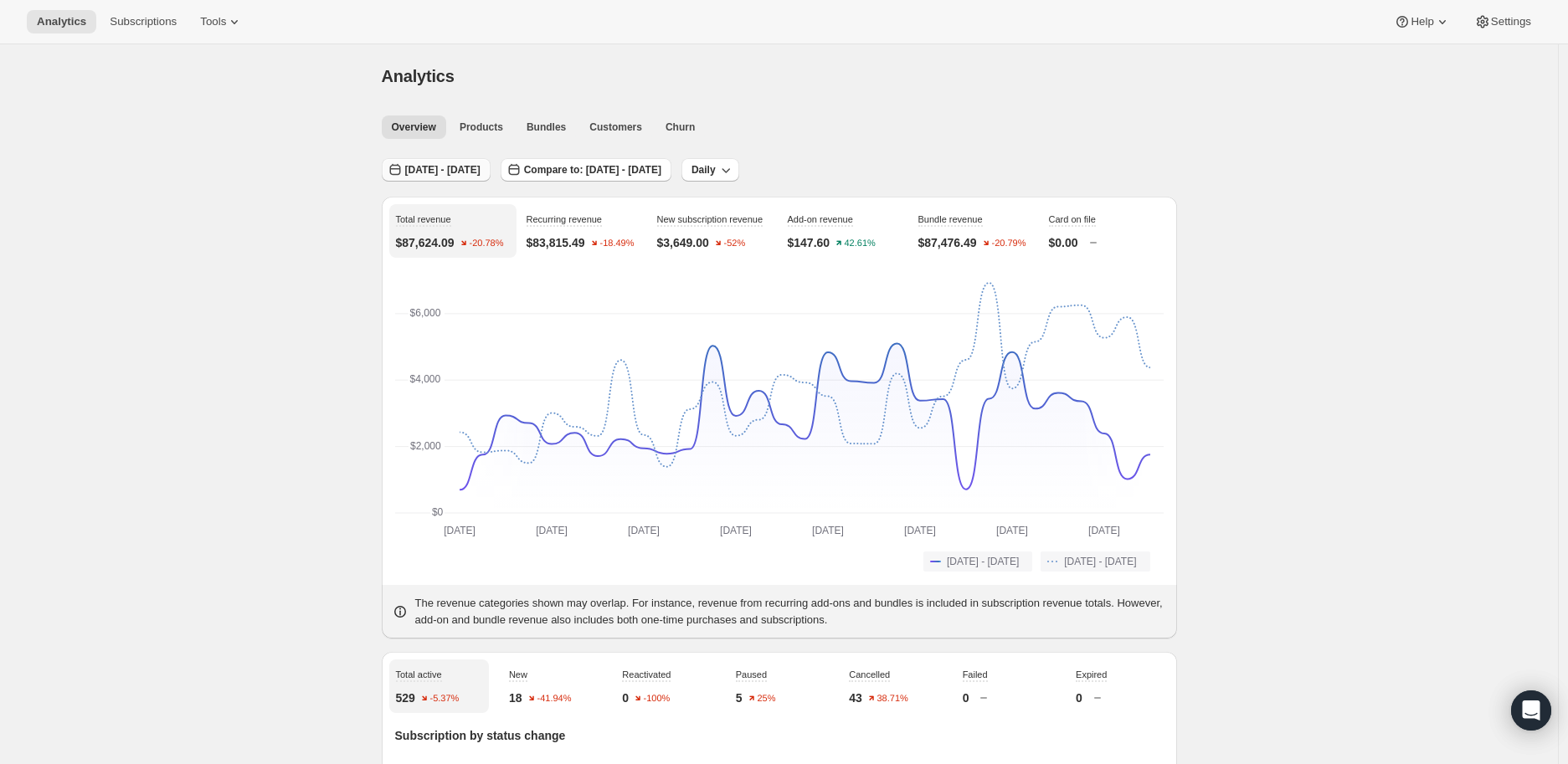
click at [481, 164] on span "[DATE] - [DATE]" at bounding box center [442, 170] width 76 height 14
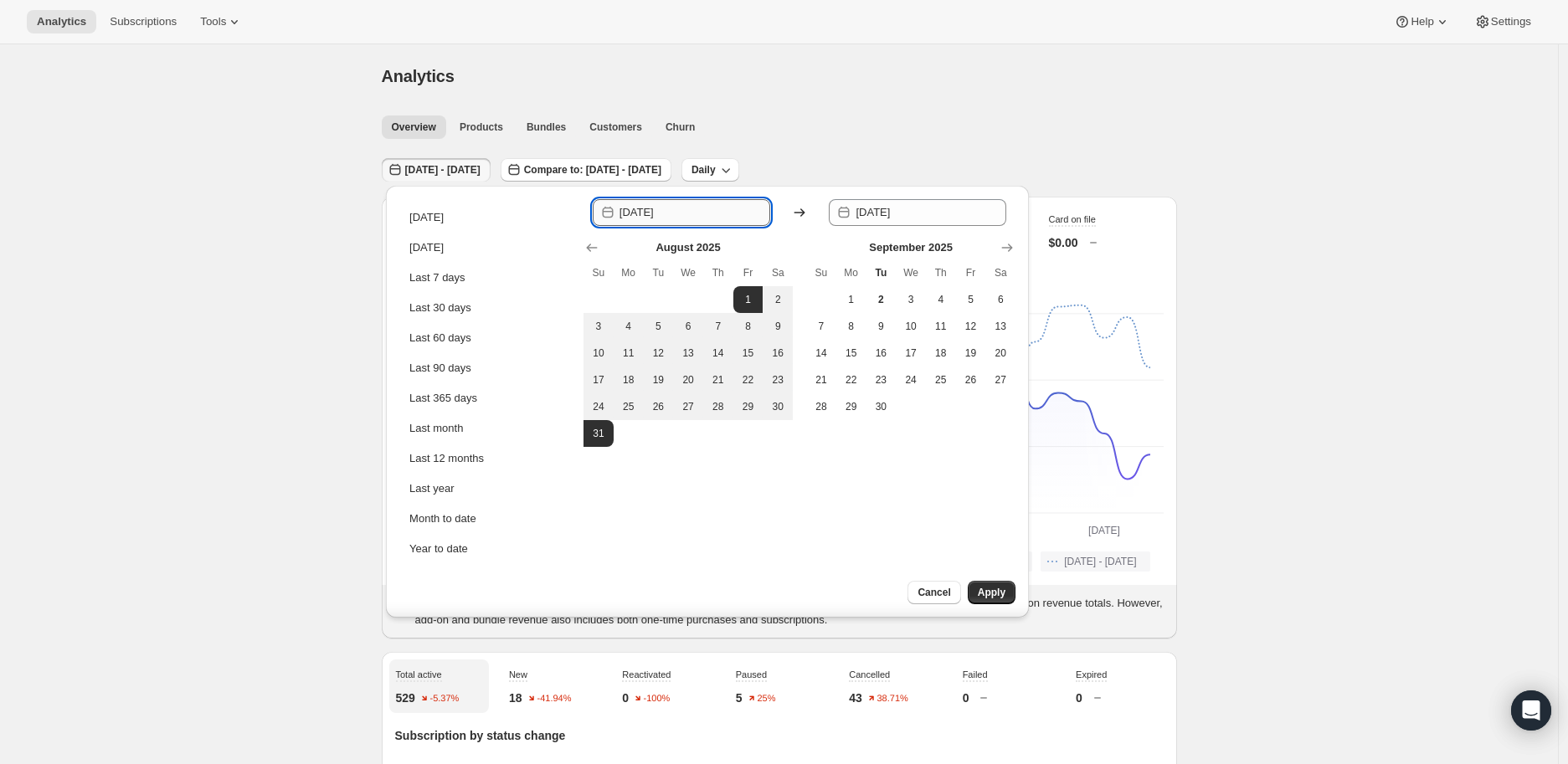
click at [688, 213] on input "[DATE]" at bounding box center [694, 213] width 150 height 27
drag, startPoint x: 688, startPoint y: 211, endPoint x: 613, endPoint y: 217, distance: 75.2
click at [613, 217] on div "[DATE]" at bounding box center [681, 213] width 177 height 27
type input "0"
click at [590, 245] on icon "Show previous month, July 2025" at bounding box center [592, 248] width 17 height 17
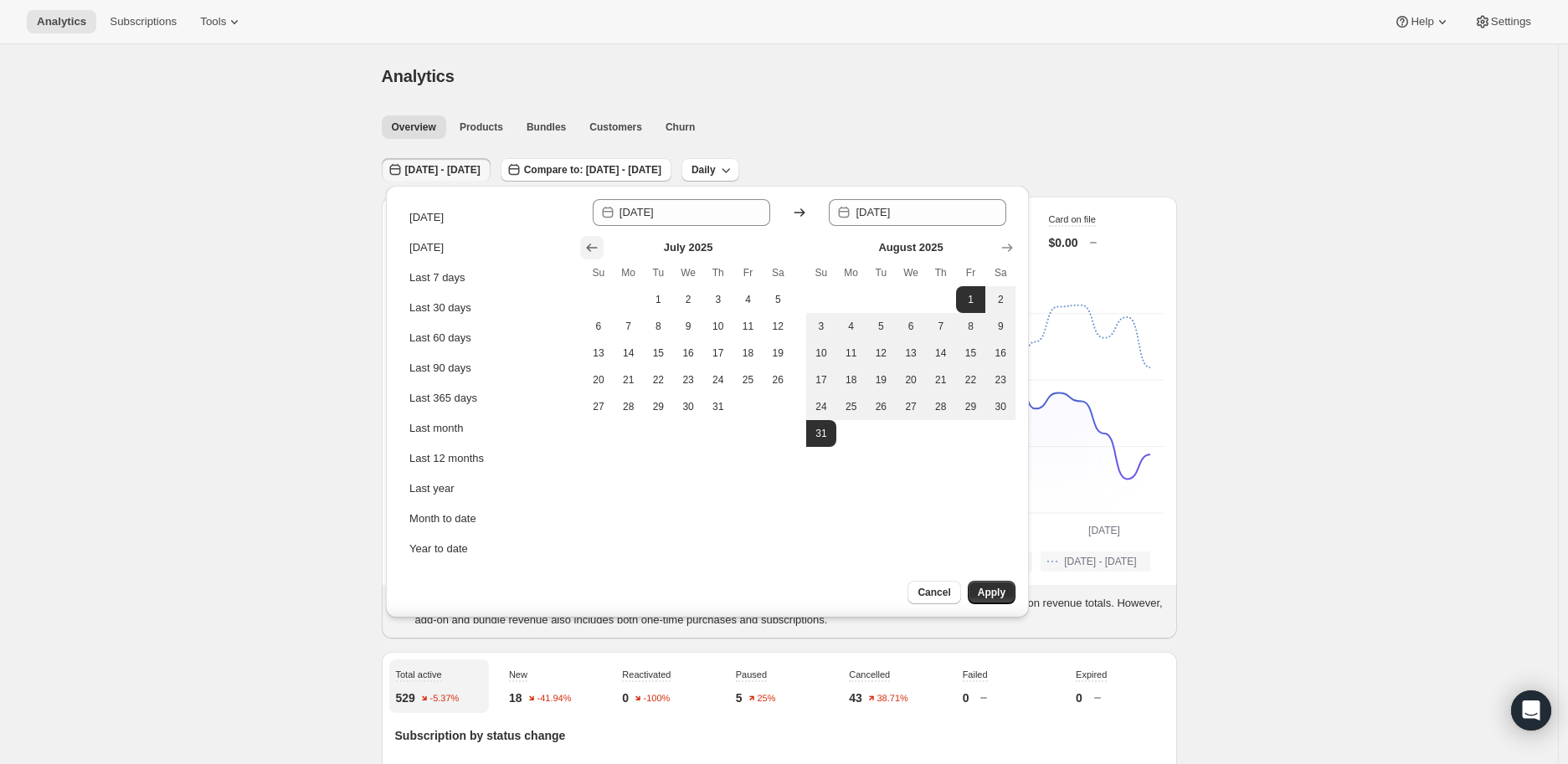
click at [590, 245] on icon "Show previous month, June 2025" at bounding box center [592, 248] width 17 height 17
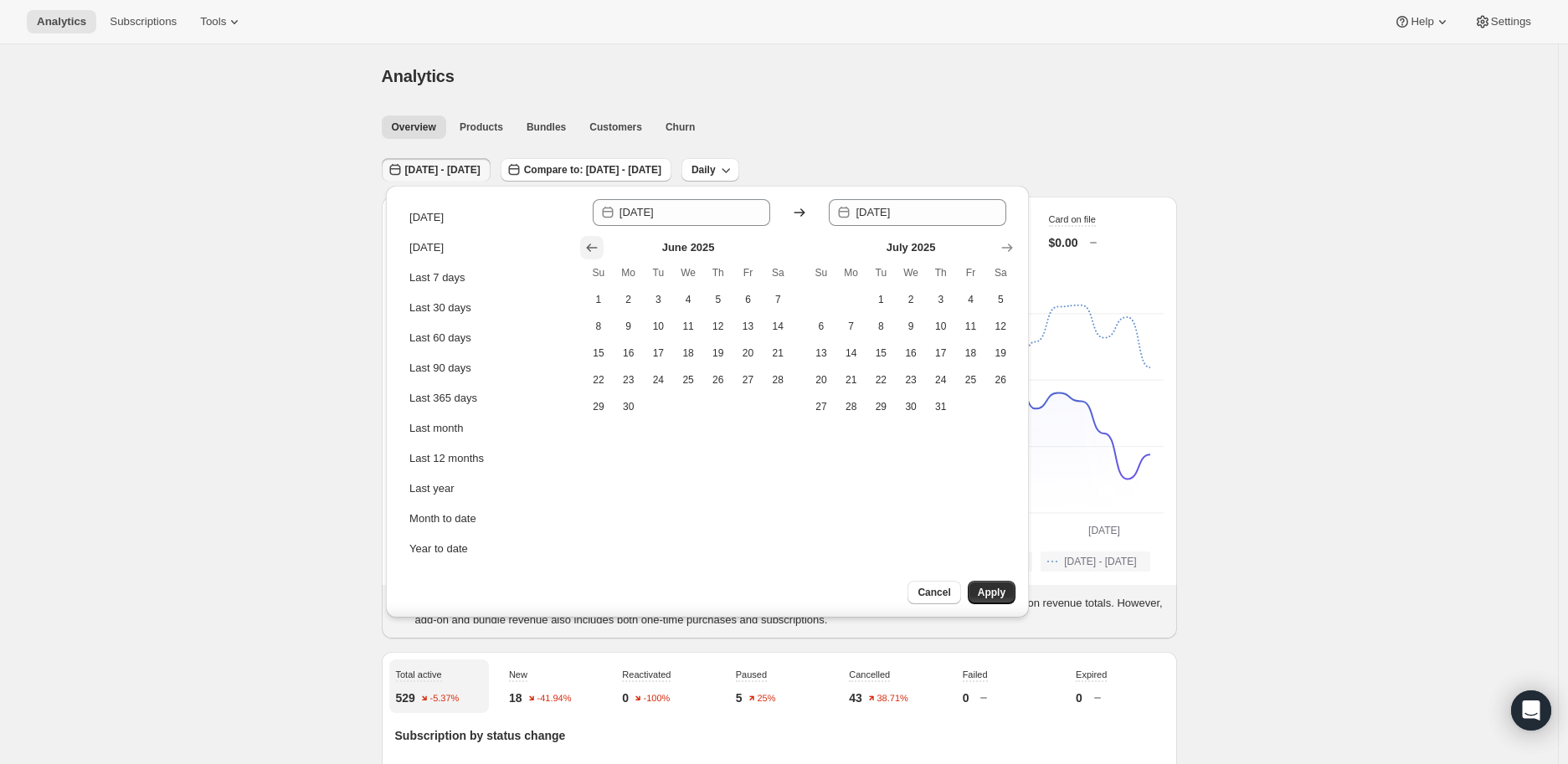
click at [597, 244] on icon "Show previous month, May 2025" at bounding box center [592, 248] width 17 height 17
click at [597, 244] on icon "Show previous month, March 2025" at bounding box center [592, 248] width 17 height 17
click at [597, 244] on icon "Show previous month, February 2025" at bounding box center [592, 248] width 17 height 17
click at [597, 244] on icon "Show previous month, January 2025" at bounding box center [592, 248] width 17 height 17
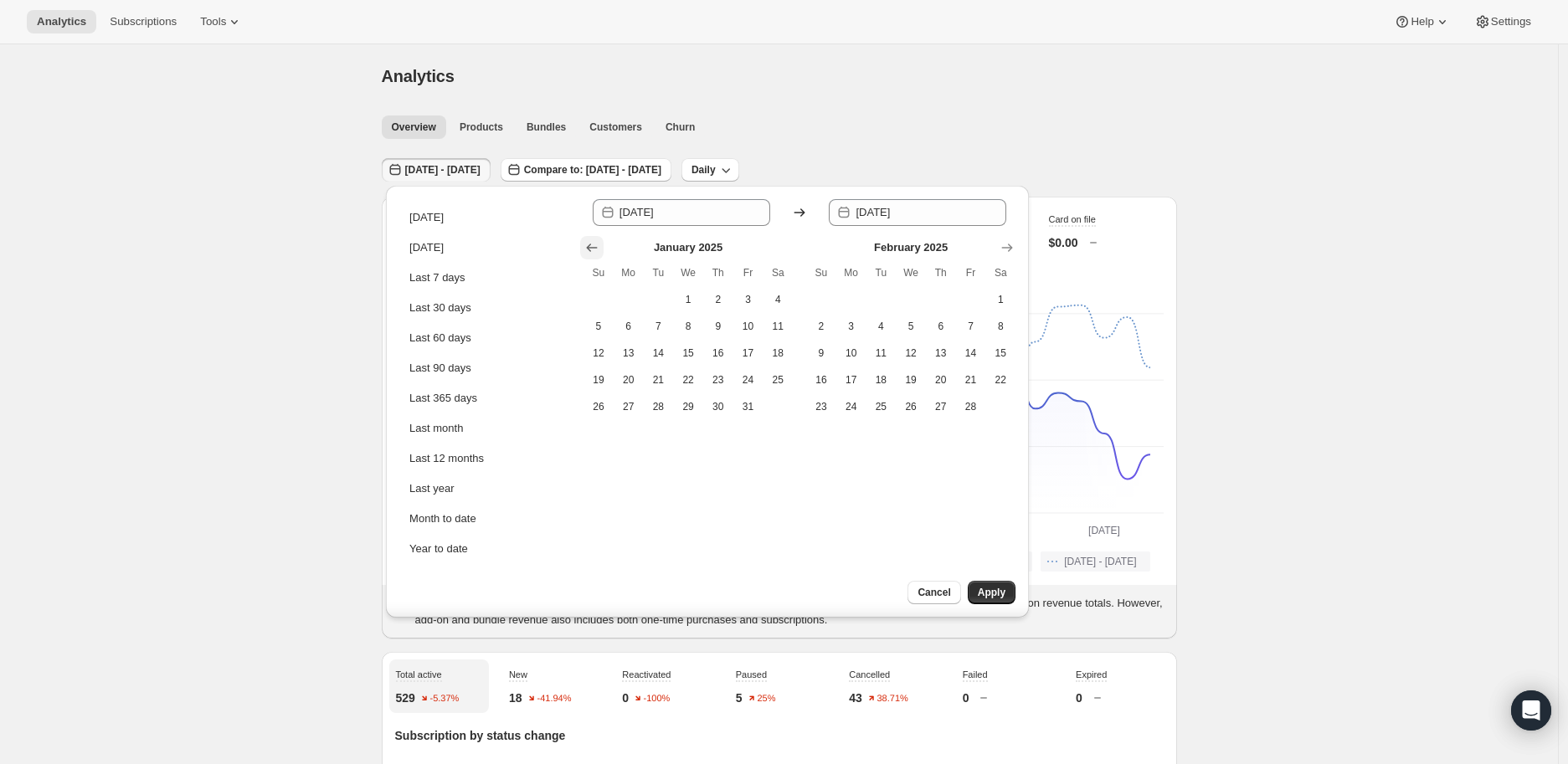
click at [597, 244] on icon "Show previous month, December 2024" at bounding box center [592, 248] width 17 height 17
click at [597, 244] on icon "Show previous month, November 2024" at bounding box center [592, 248] width 17 height 17
click at [597, 244] on icon "Show previous month, October 2024" at bounding box center [592, 248] width 17 height 17
click at [597, 244] on icon "Show previous month, September 2024" at bounding box center [592, 248] width 17 height 17
click at [597, 244] on icon "Show previous month, August 2024" at bounding box center [592, 248] width 17 height 17
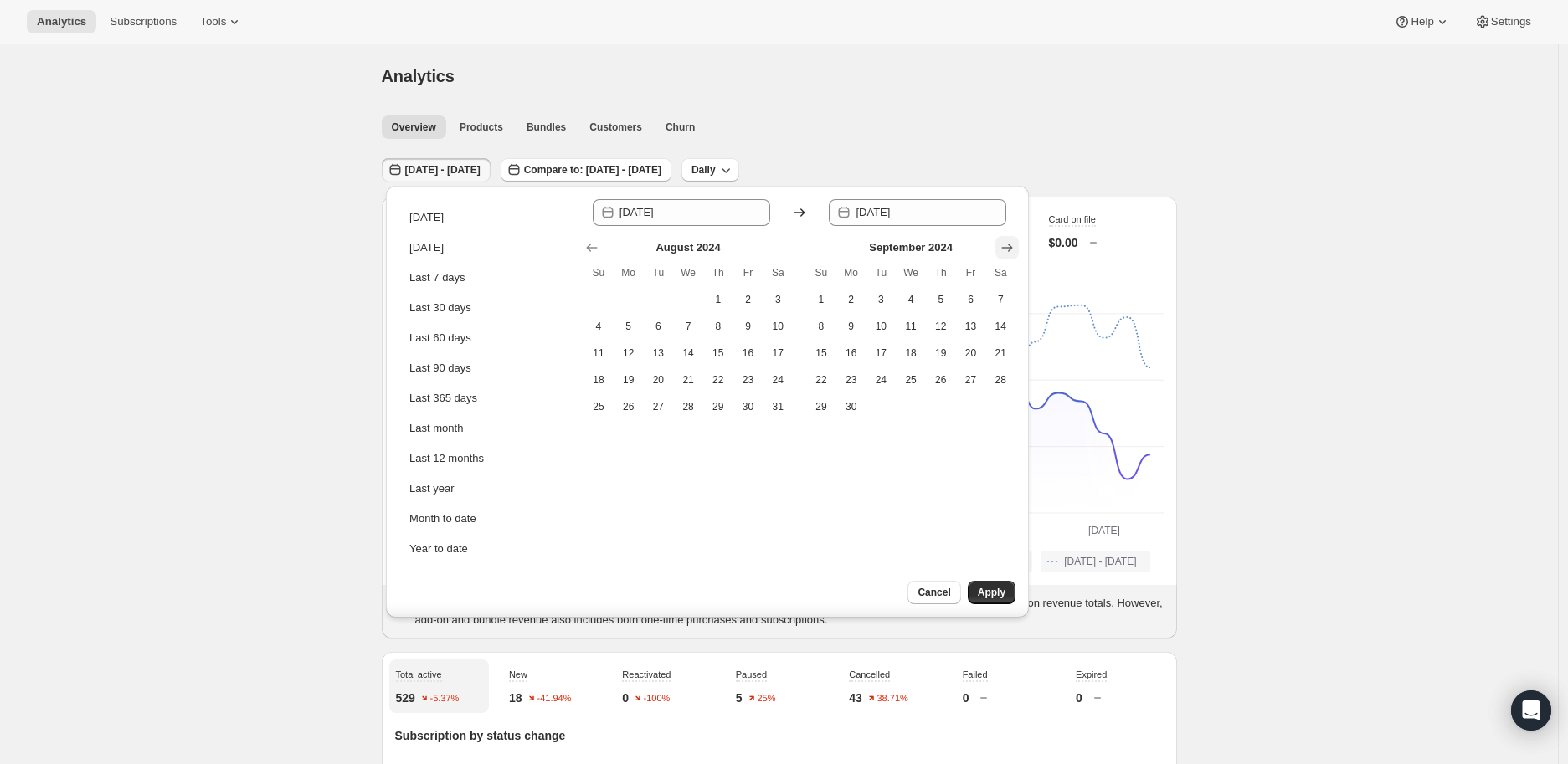
click at [1004, 245] on icon "Show next month, October 2024" at bounding box center [1007, 248] width 17 height 17
click at [1004, 245] on icon "Show next month, November 2024" at bounding box center [1007, 248] width 17 height 17
click at [1004, 245] on icon "Show next month, December 2024" at bounding box center [1007, 248] width 17 height 17
click at [750, 295] on span "1" at bounding box center [749, 300] width 17 height 14
type input "[DATE]"
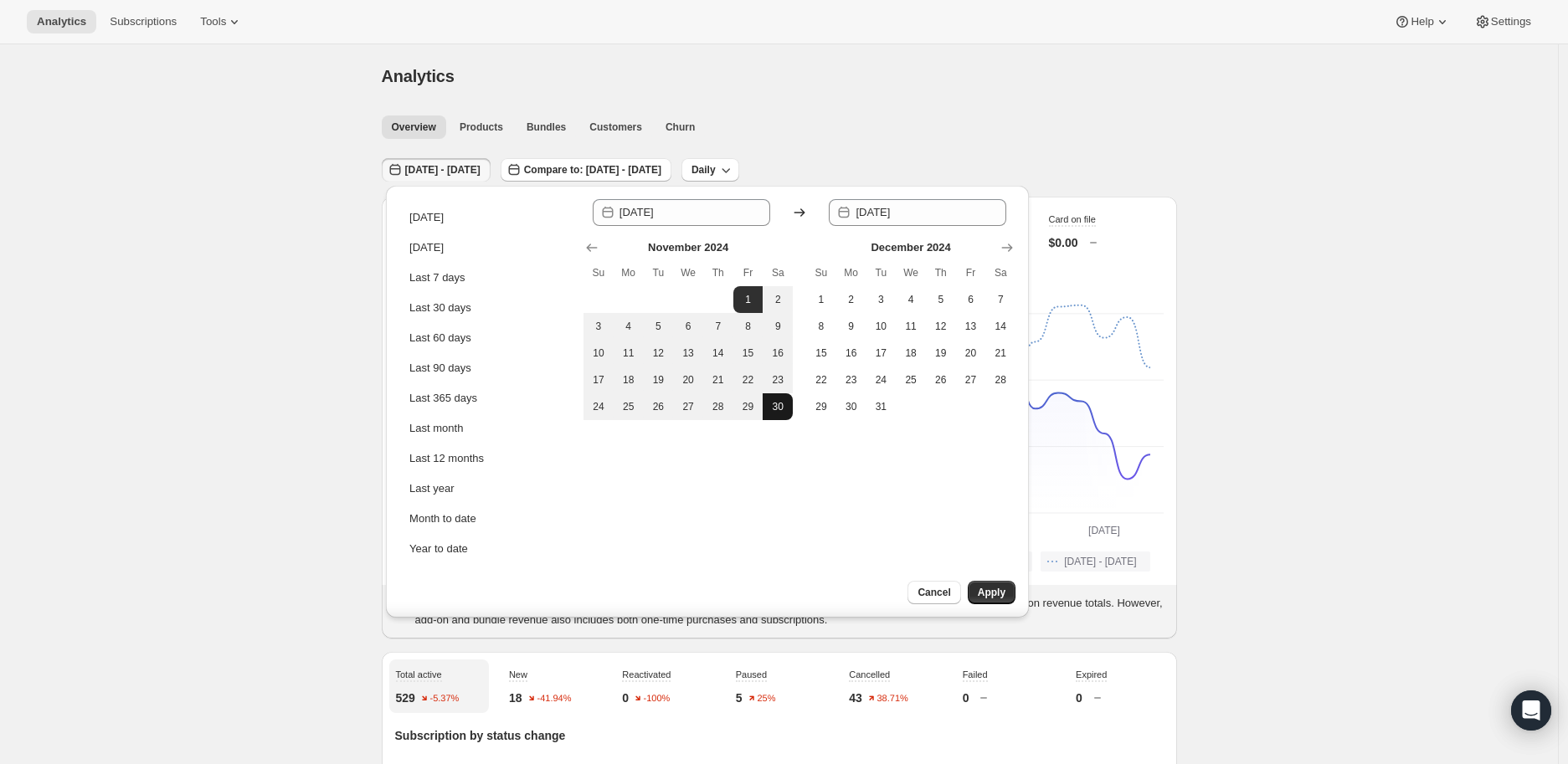
click at [777, 407] on span "30" at bounding box center [778, 407] width 17 height 14
type input "[DATE]"
click at [982, 586] on span "Apply" at bounding box center [992, 593] width 28 height 14
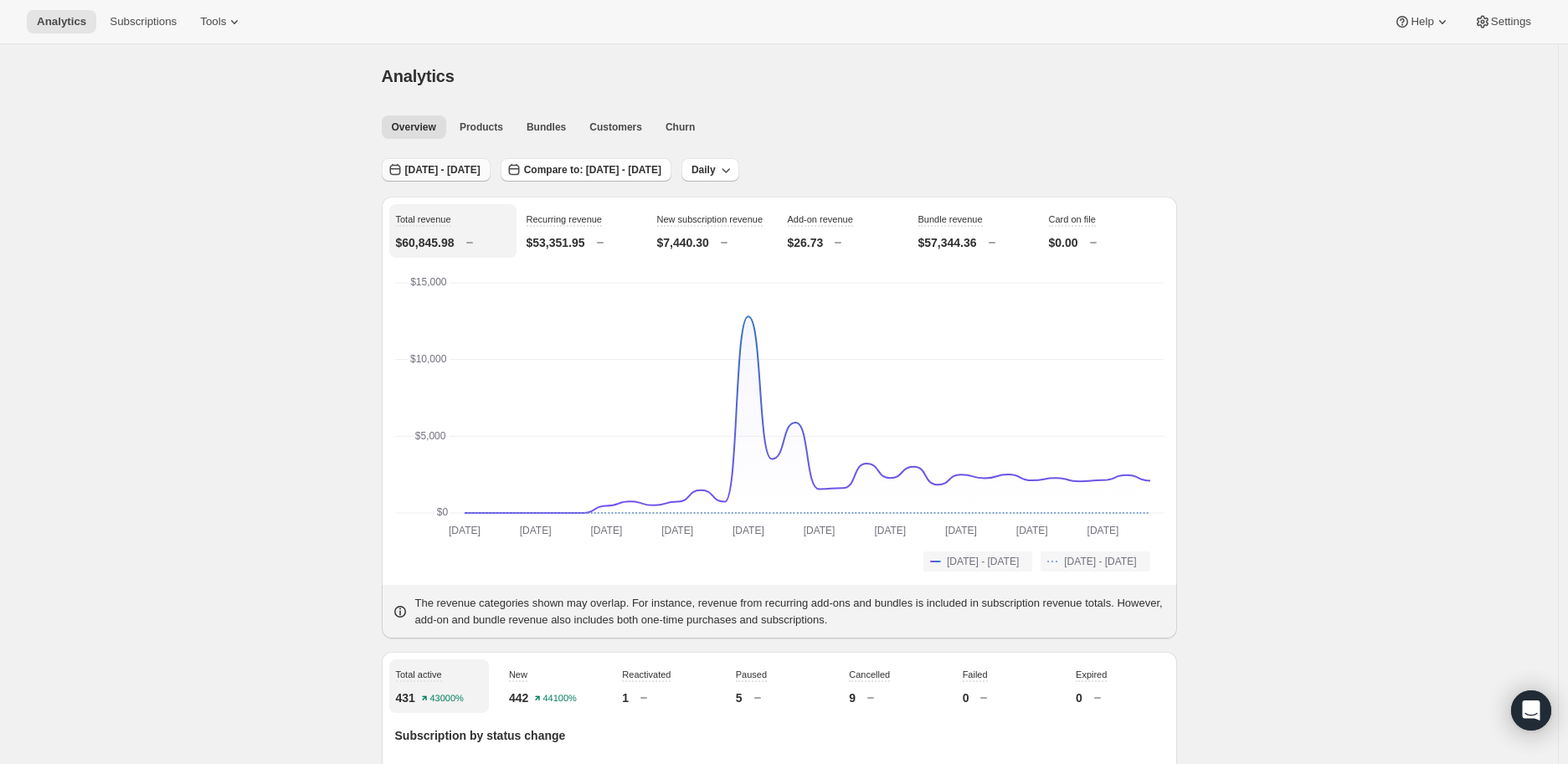
click at [471, 164] on span "[DATE] - [DATE]" at bounding box center [442, 170] width 76 height 14
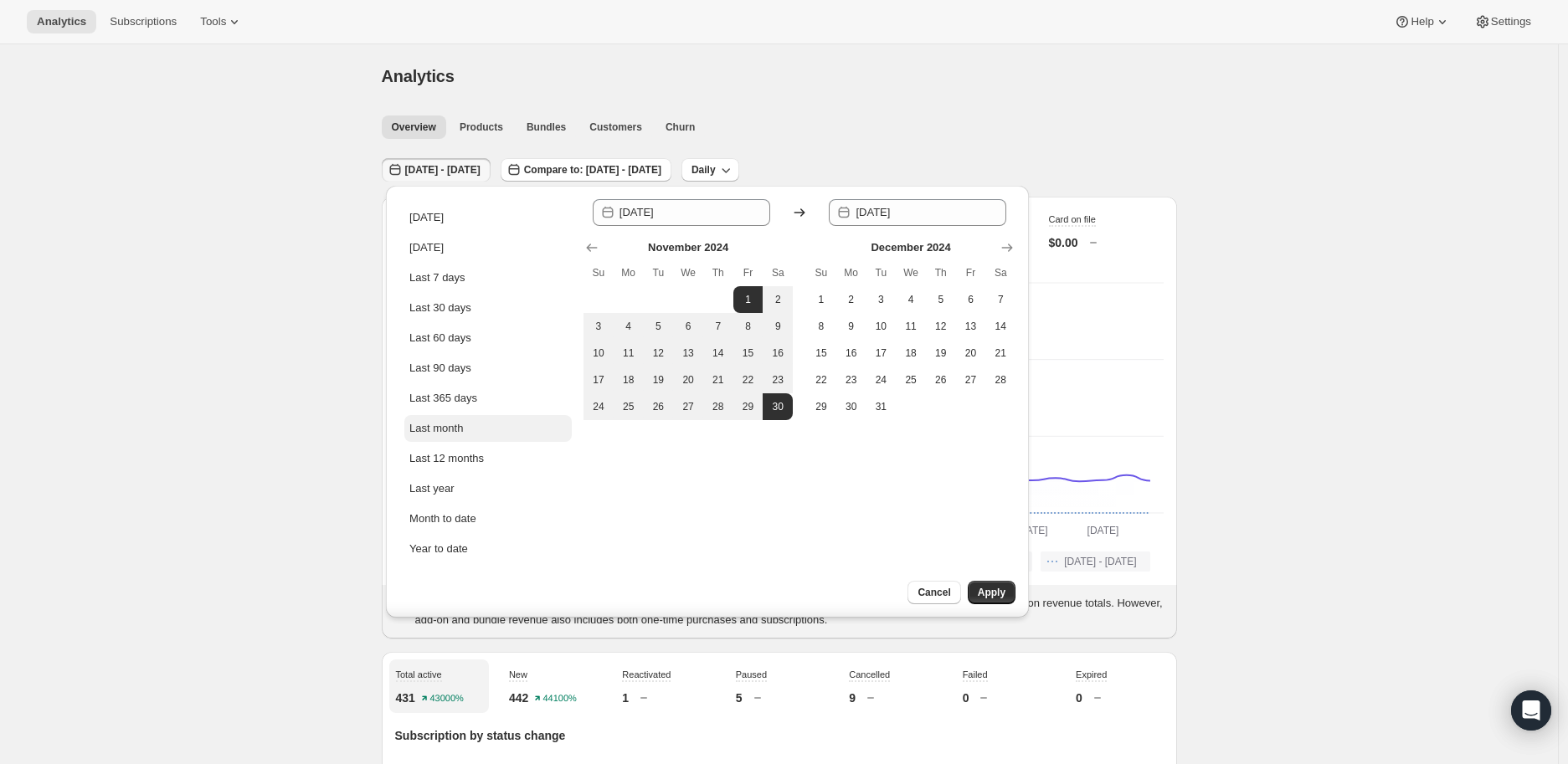
click at [441, 423] on div "Last month" at bounding box center [436, 429] width 53 height 17
type input "[DATE]"
click at [599, 434] on span "31" at bounding box center [599, 434] width 17 height 14
type input "[DATE]"
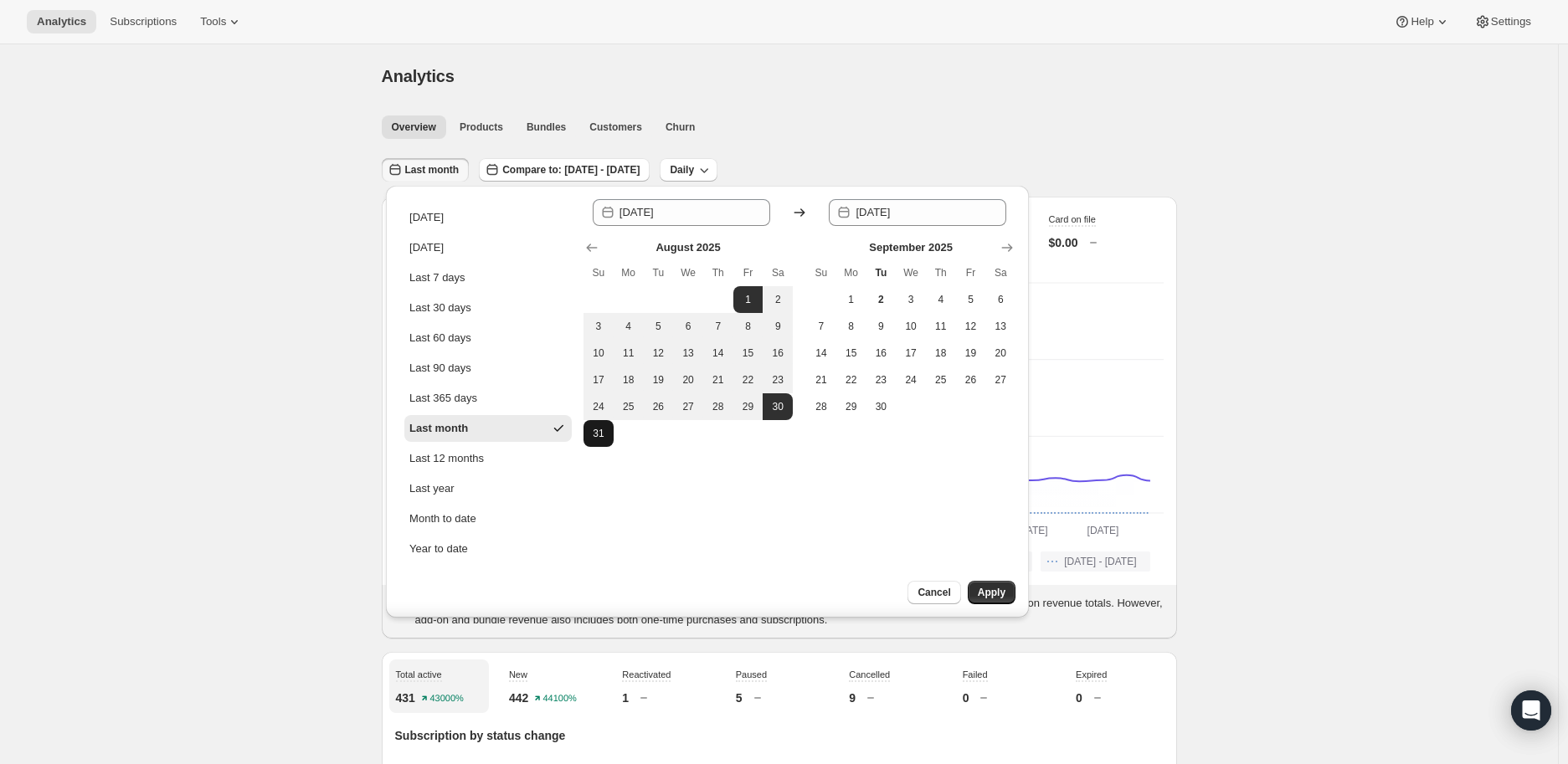
type input "[DATE]"
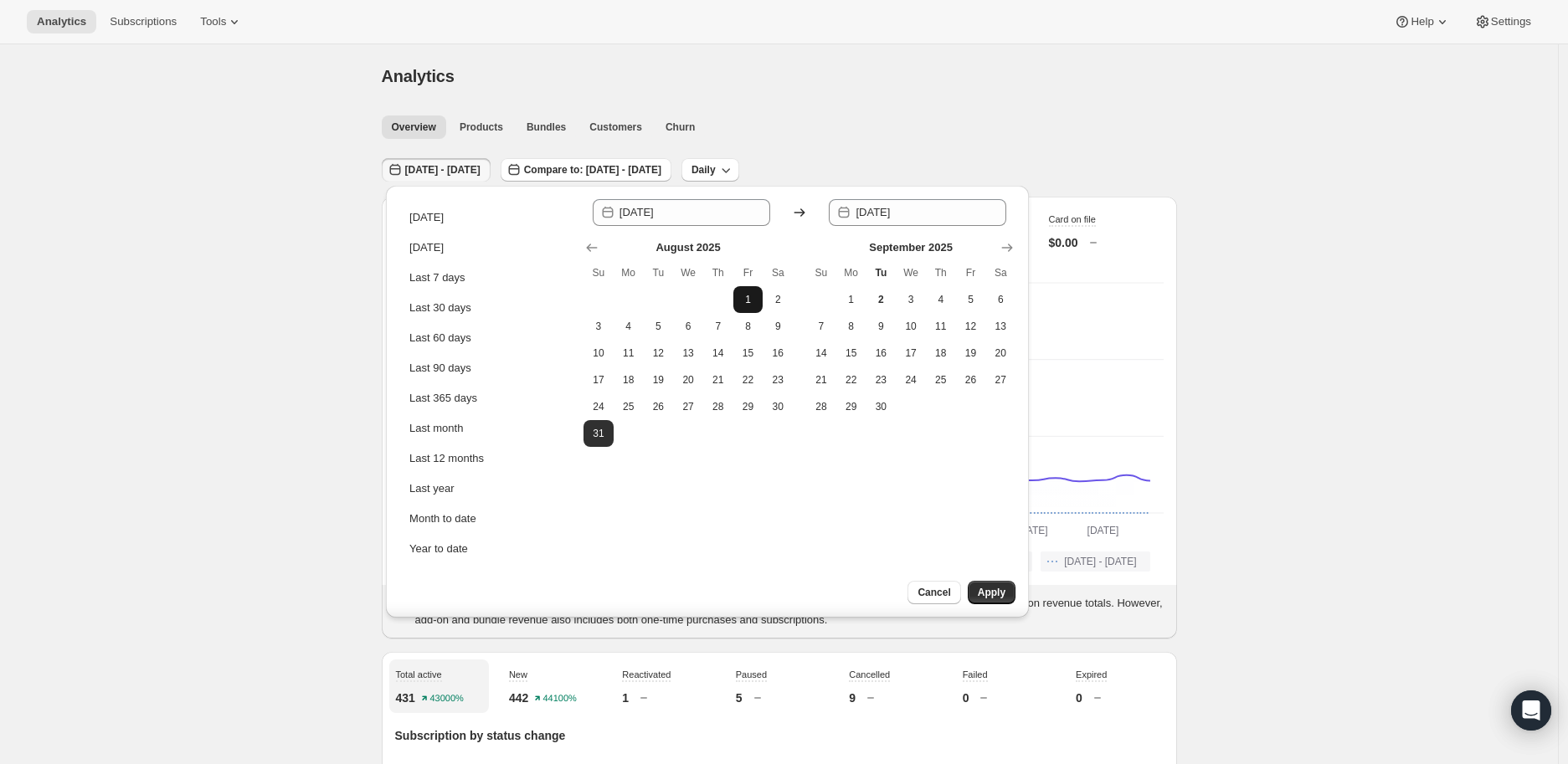
click at [740, 289] on button "1" at bounding box center [748, 300] width 30 height 27
type input "[DATE]"
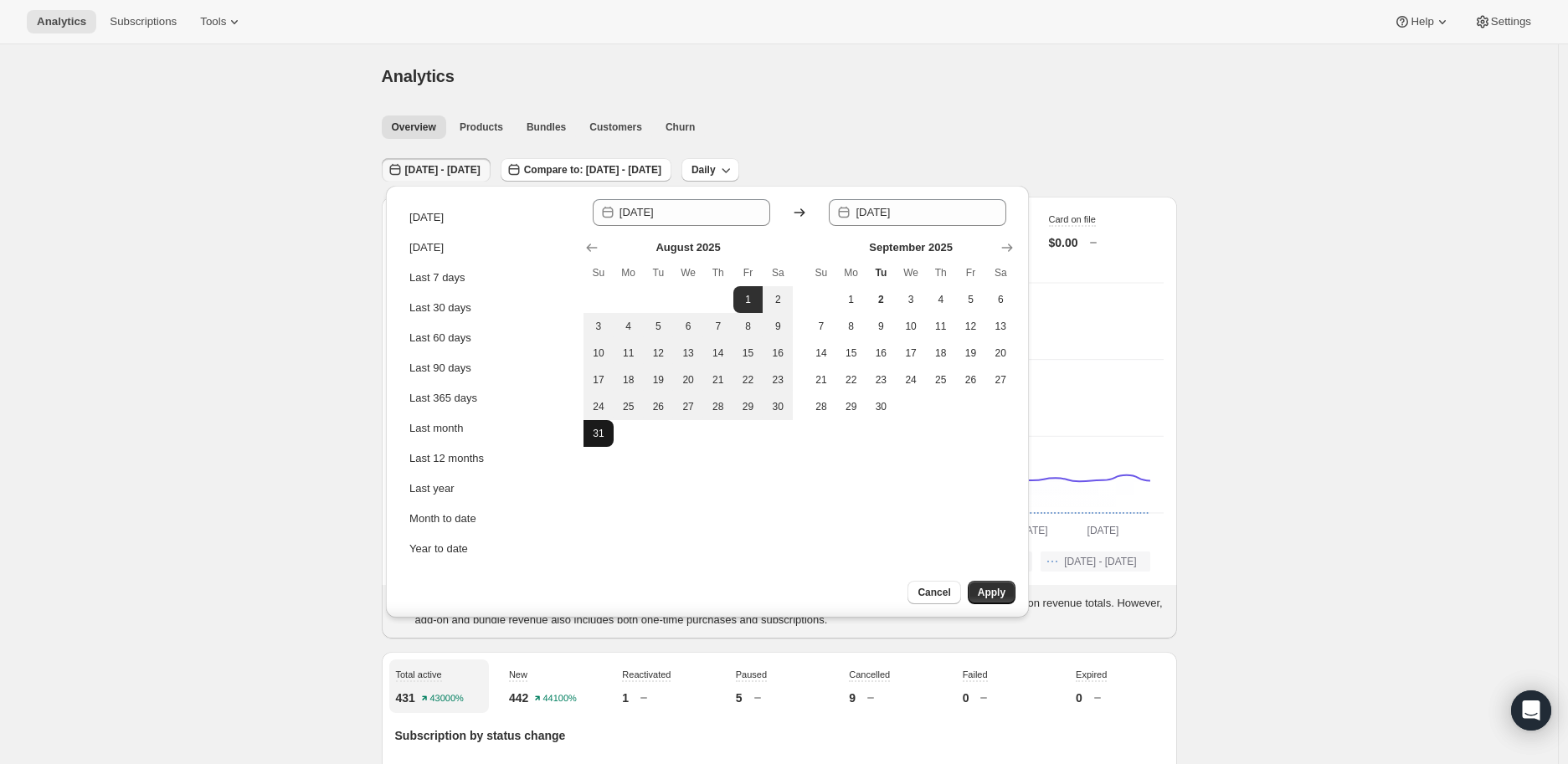
click at [599, 430] on span "31" at bounding box center [599, 434] width 17 height 14
type input "[DATE]"
click at [992, 588] on span "Apply" at bounding box center [992, 593] width 28 height 14
